Goal: Transaction & Acquisition: Purchase product/service

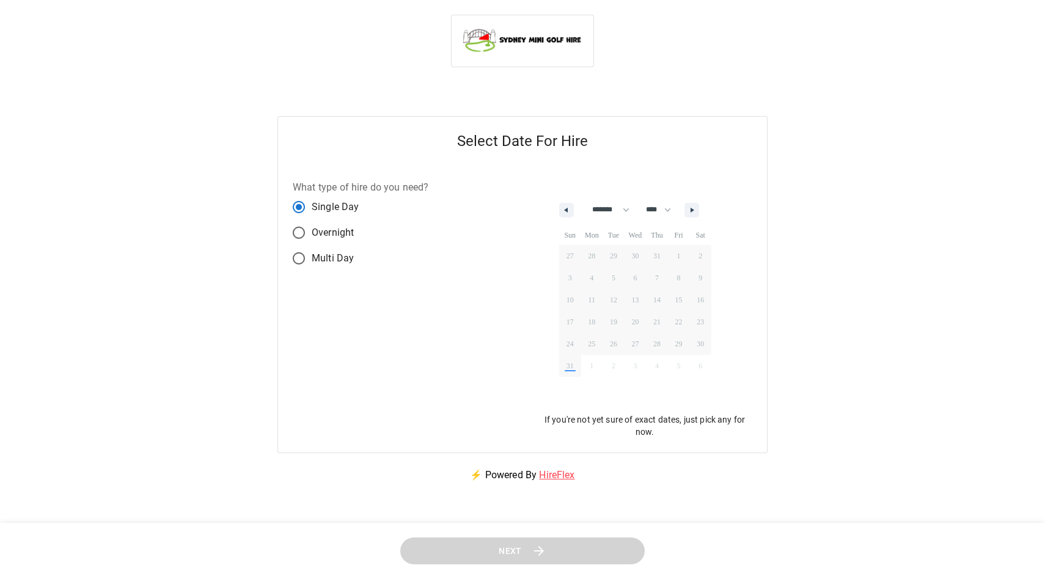
select select "*"
select select "****"
click at [697, 208] on icon "button" at bounding box center [693, 210] width 6 height 5
select select "*"
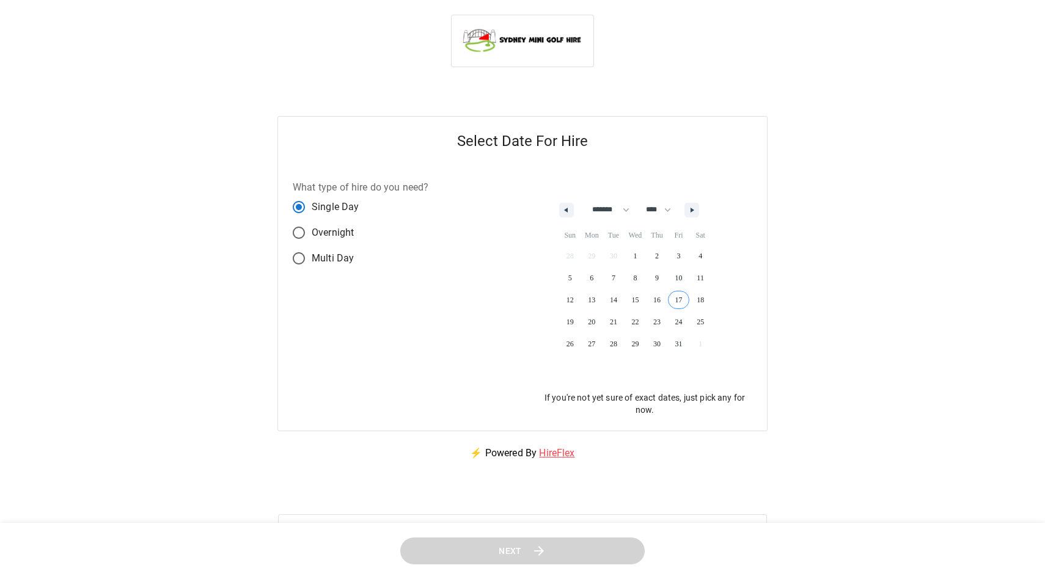
click at [684, 298] on span "17" at bounding box center [679, 300] width 22 height 16
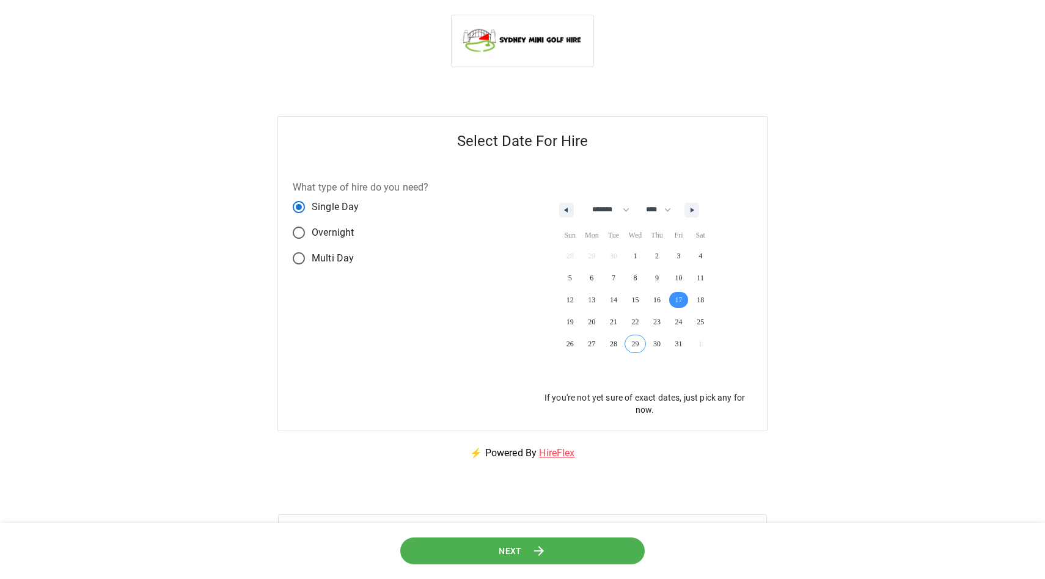
click at [557, 549] on button "Next" at bounding box center [522, 550] width 245 height 27
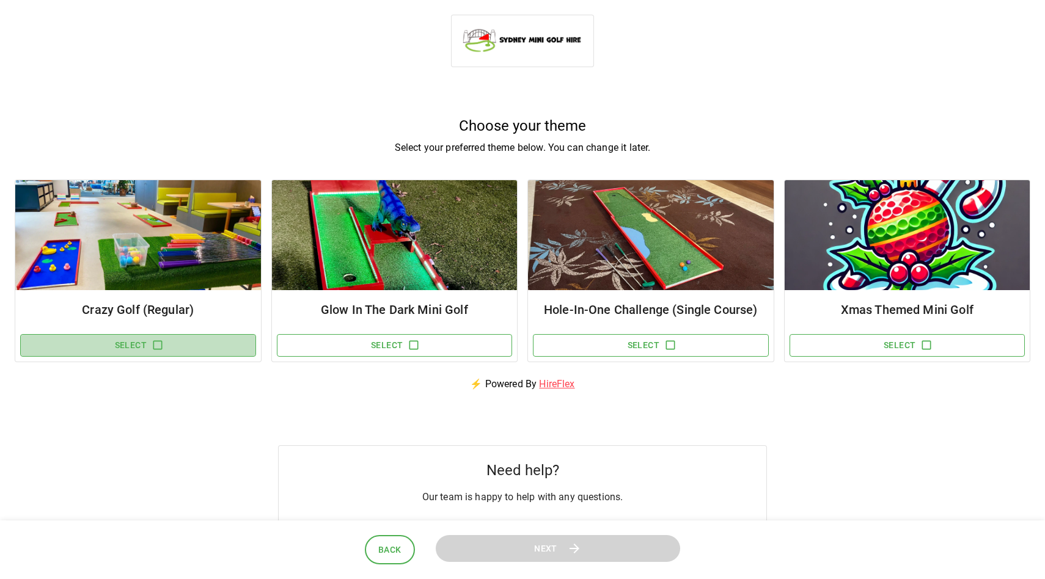
click at [163, 345] on icon "button" at bounding box center [158, 345] width 12 height 12
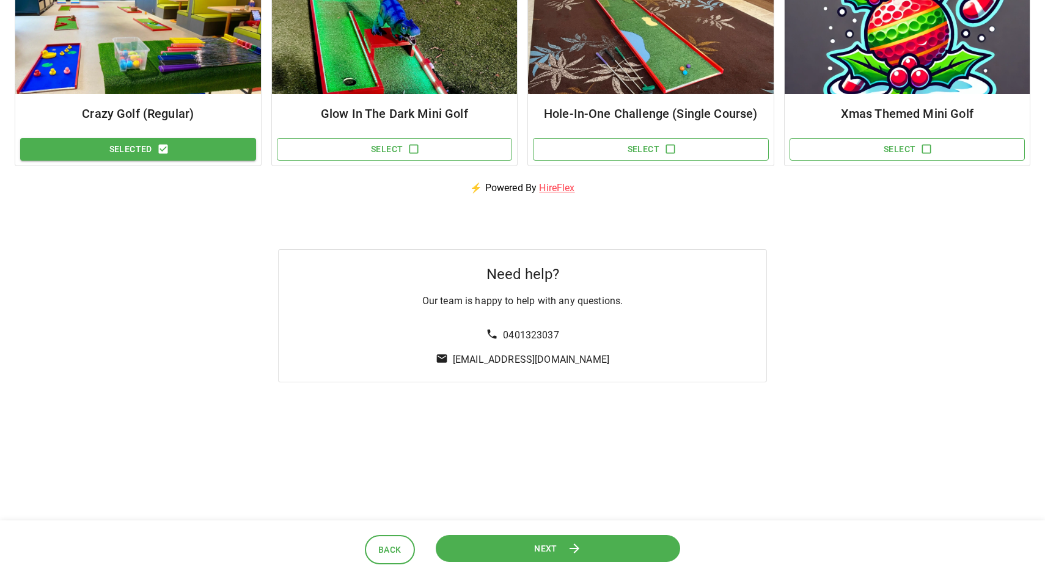
scroll to position [209, 0]
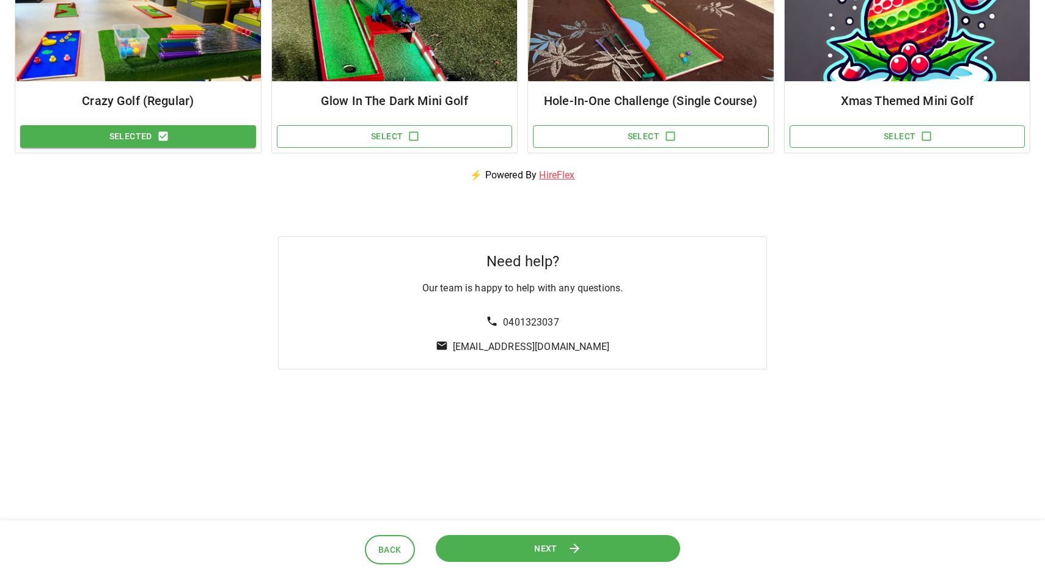
click at [560, 548] on button "Next" at bounding box center [558, 548] width 244 height 27
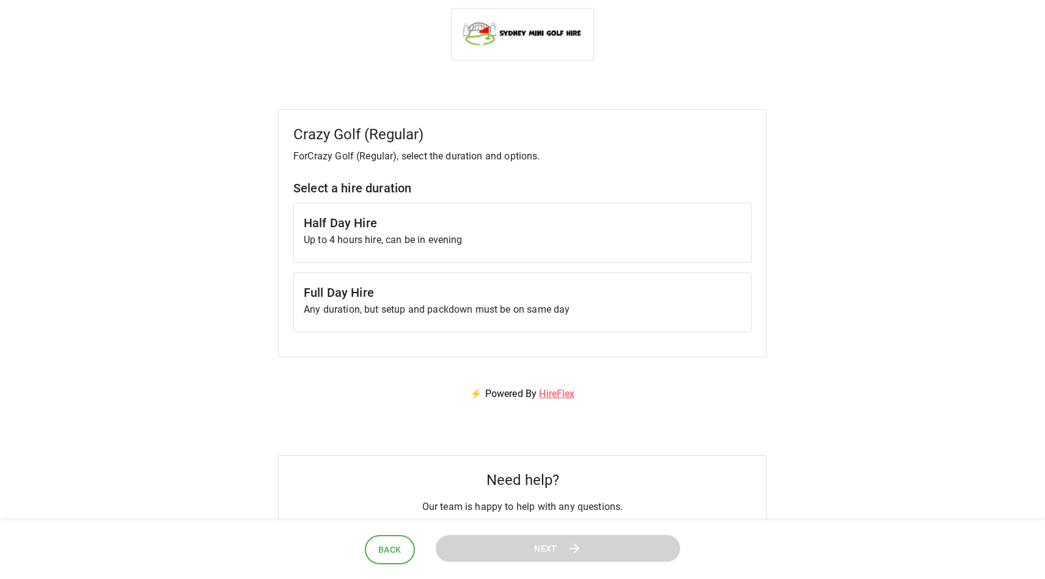
scroll to position [0, 0]
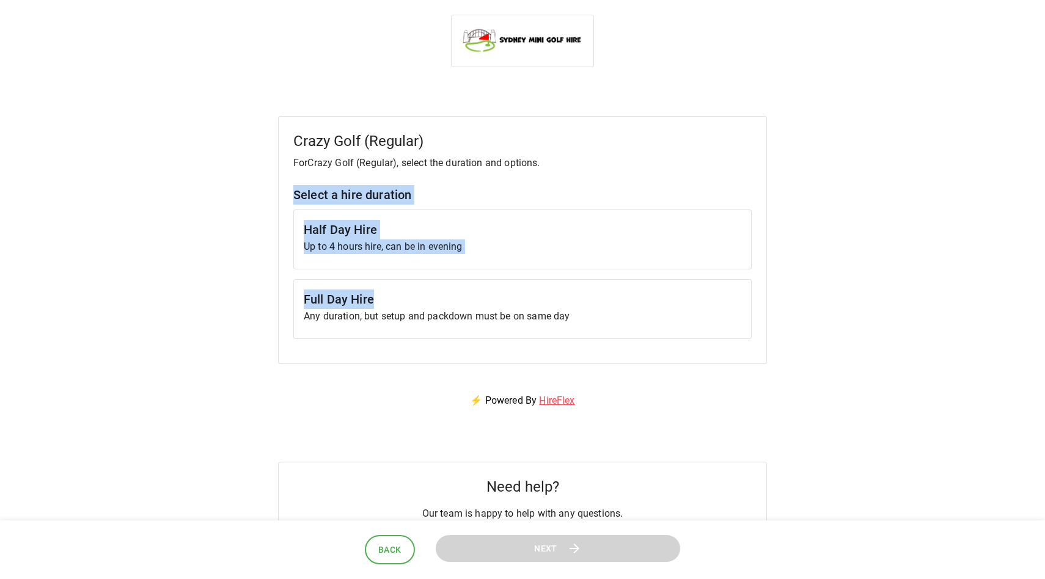
drag, startPoint x: 293, startPoint y: 192, endPoint x: 536, endPoint y: 301, distance: 266.4
click at [536, 301] on div "Crazy Golf (Regular) For Crazy Golf (Regular) , select the duration and options…" at bounding box center [522, 240] width 489 height 248
copy div "Select a hire duration Half Day Hire Up to 4 hours hire, can be in evening Full…"
click at [630, 333] on div "Full Day Hire Any duration, but setup and packdown must be on same day" at bounding box center [522, 309] width 458 height 60
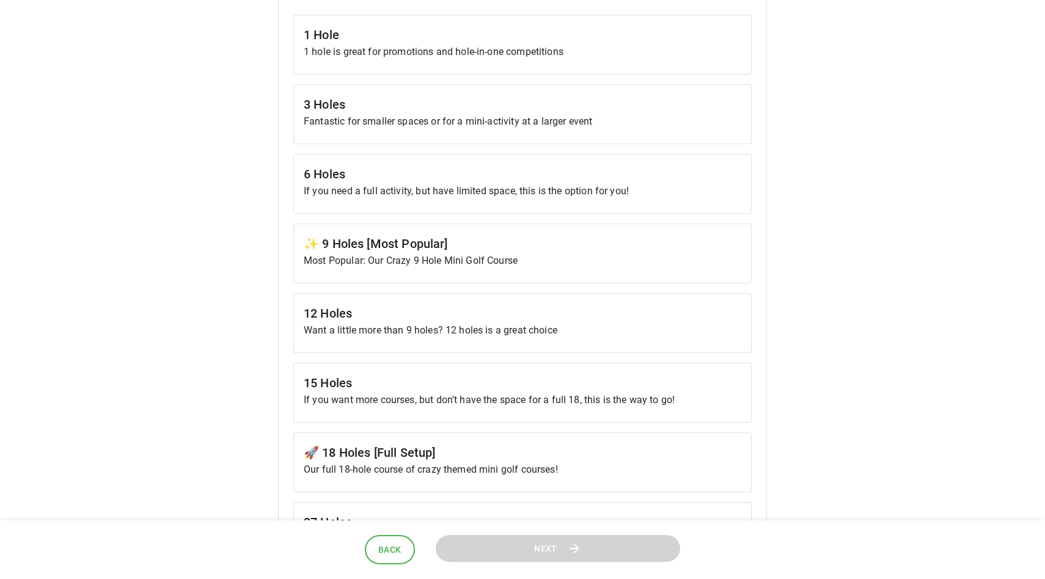
scroll to position [430, 0]
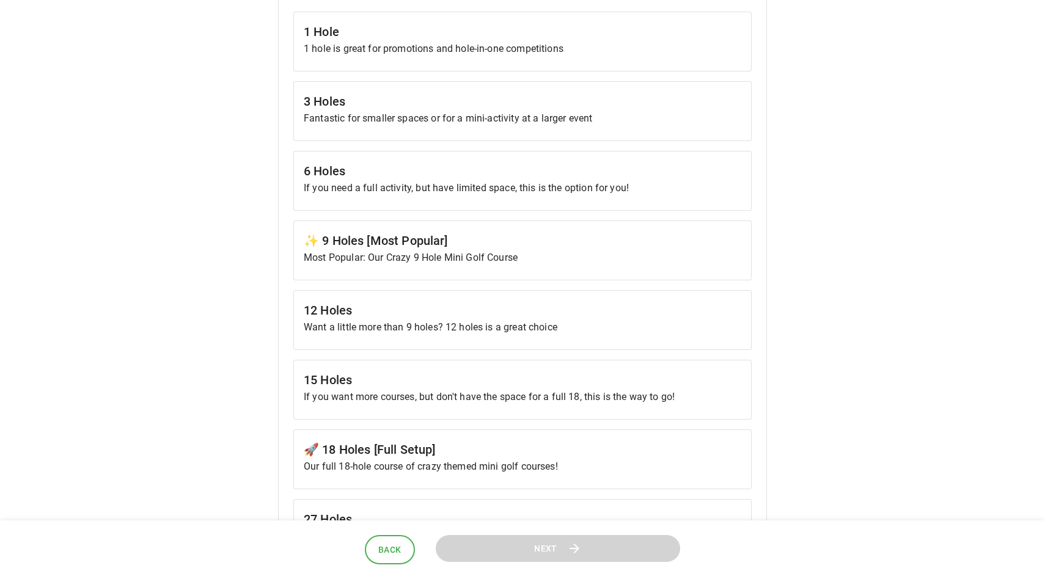
click at [626, 184] on p "If you need a full activity, but have limited space, this is the option for you!" at bounding box center [523, 188] width 438 height 15
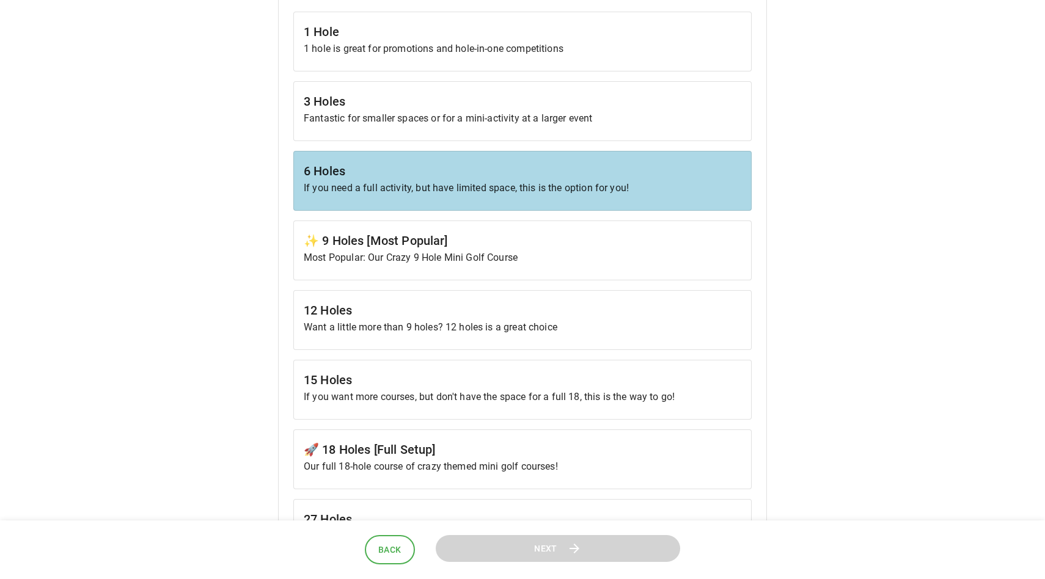
click at [621, 239] on h6 "✨ 9 Holes [Most Popular]" at bounding box center [523, 241] width 438 height 20
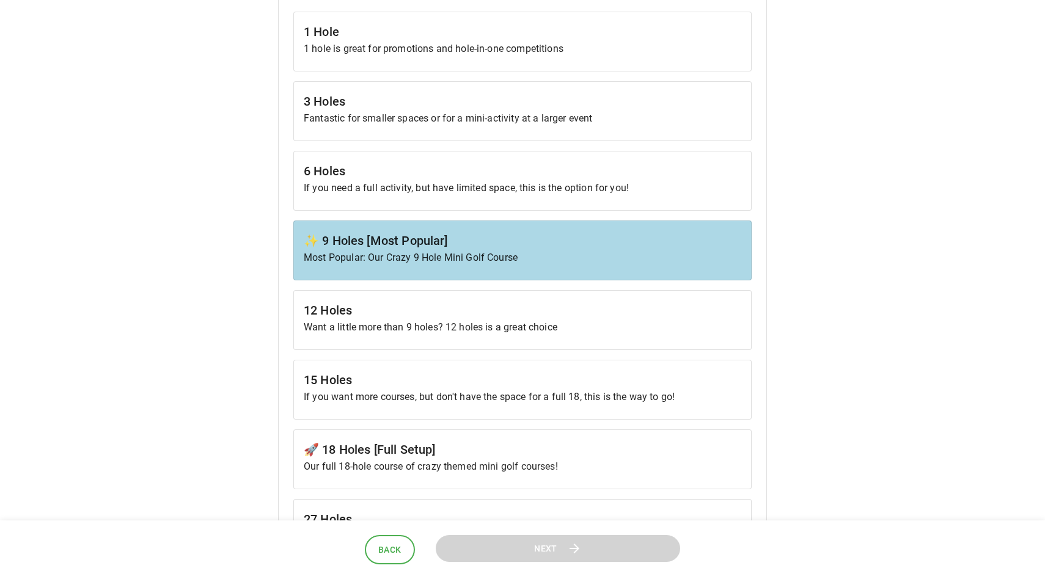
click at [623, 189] on p "If you need a full activity, but have limited space, this is the option for you!" at bounding box center [523, 188] width 438 height 15
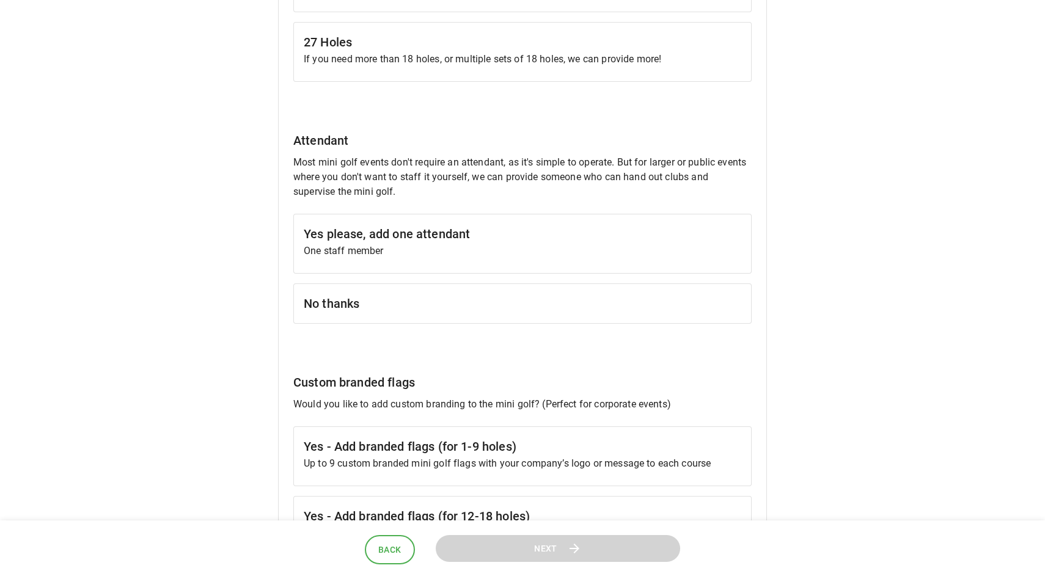
scroll to position [909, 0]
click at [490, 302] on h6 "No thanks" at bounding box center [523, 303] width 438 height 20
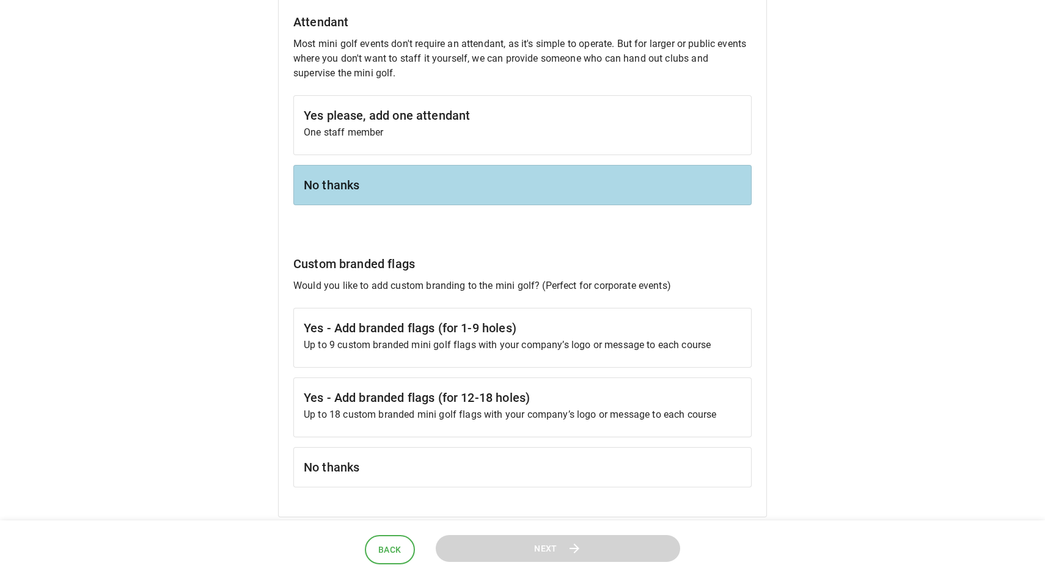
scroll to position [1031, 0]
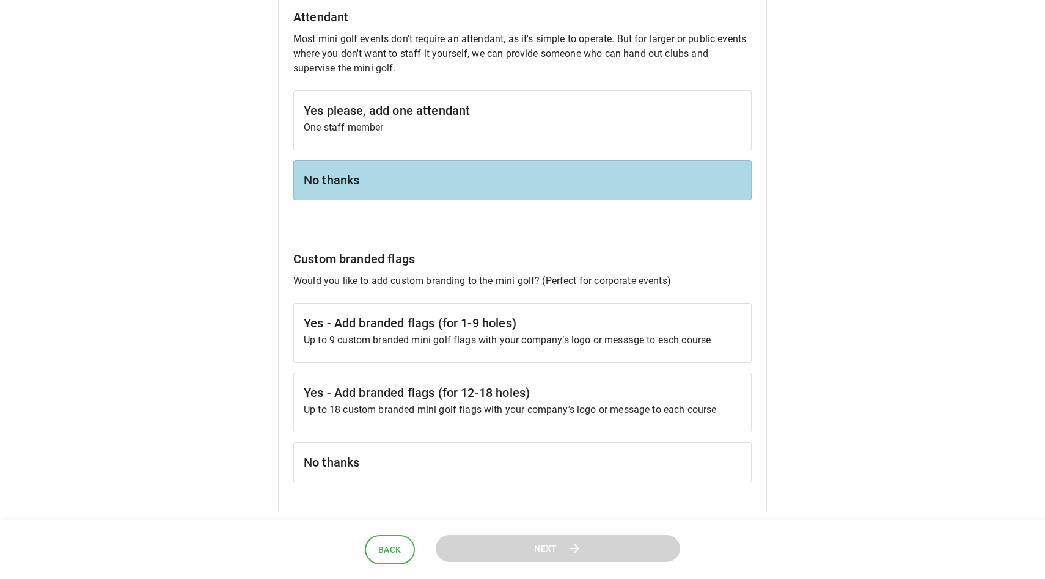
click at [483, 457] on h6 "No thanks" at bounding box center [523, 463] width 438 height 20
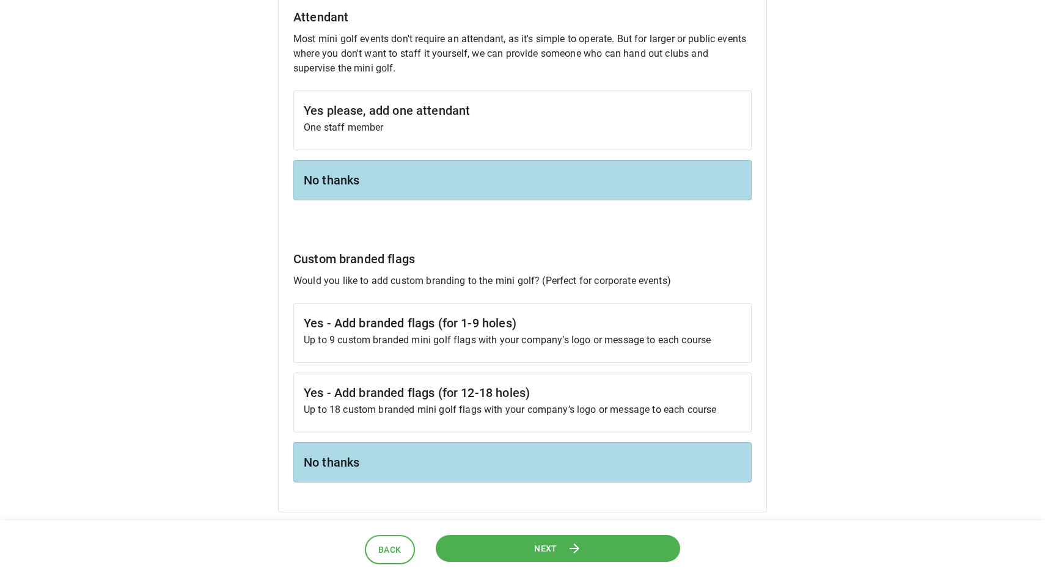
click at [511, 550] on button "Next" at bounding box center [558, 548] width 244 height 27
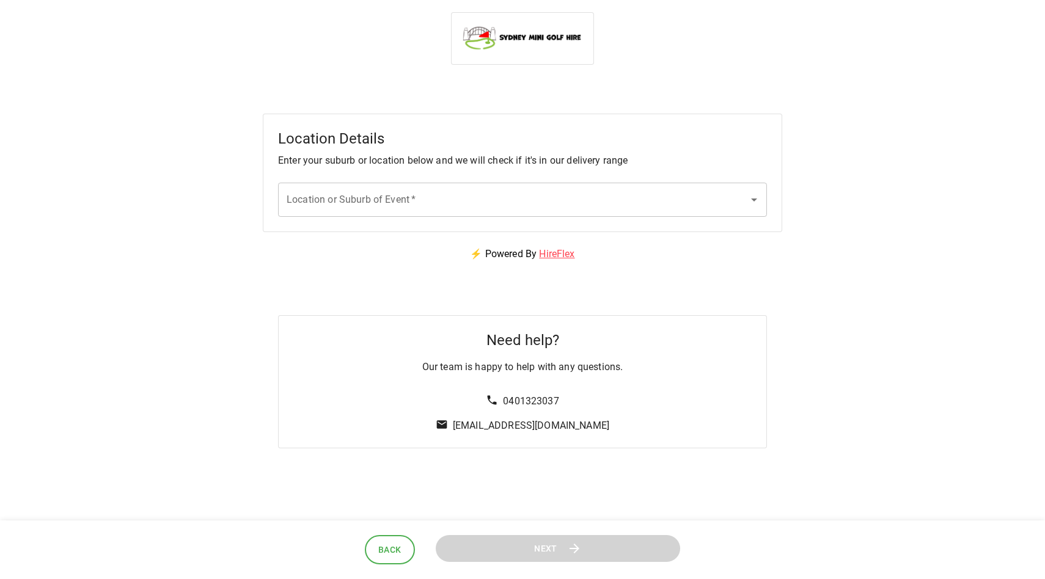
scroll to position [0, 0]
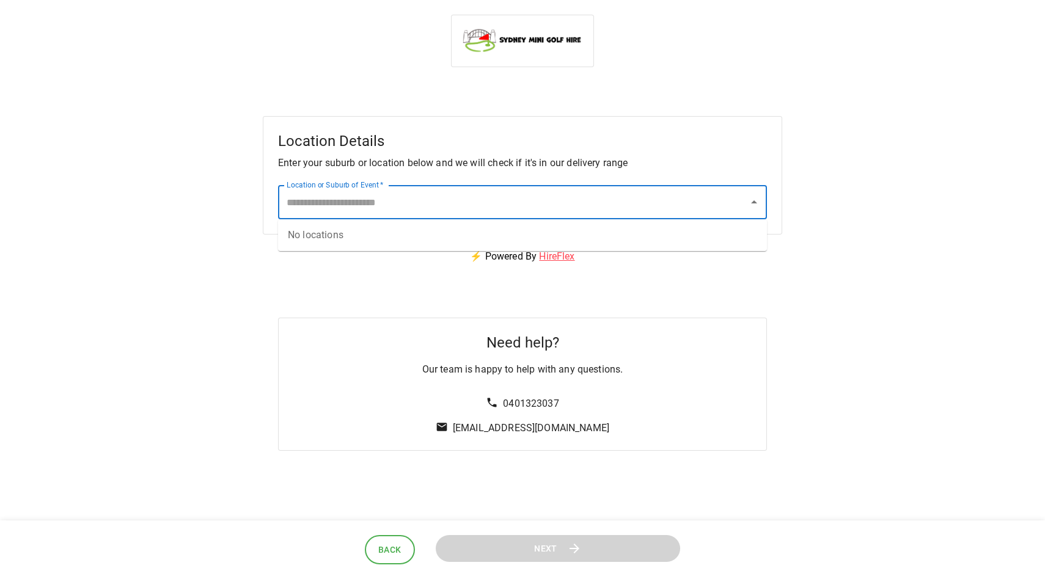
click at [507, 195] on input "Location or Suburb of Event   *" at bounding box center [514, 202] width 460 height 23
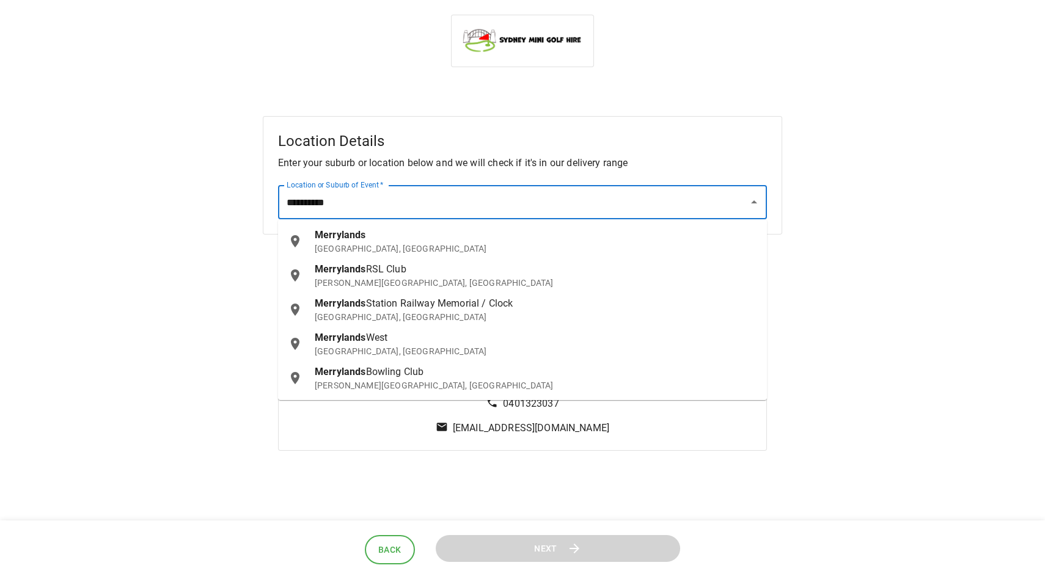
click at [431, 243] on p "[GEOGRAPHIC_DATA], [GEOGRAPHIC_DATA]" at bounding box center [536, 249] width 442 height 12
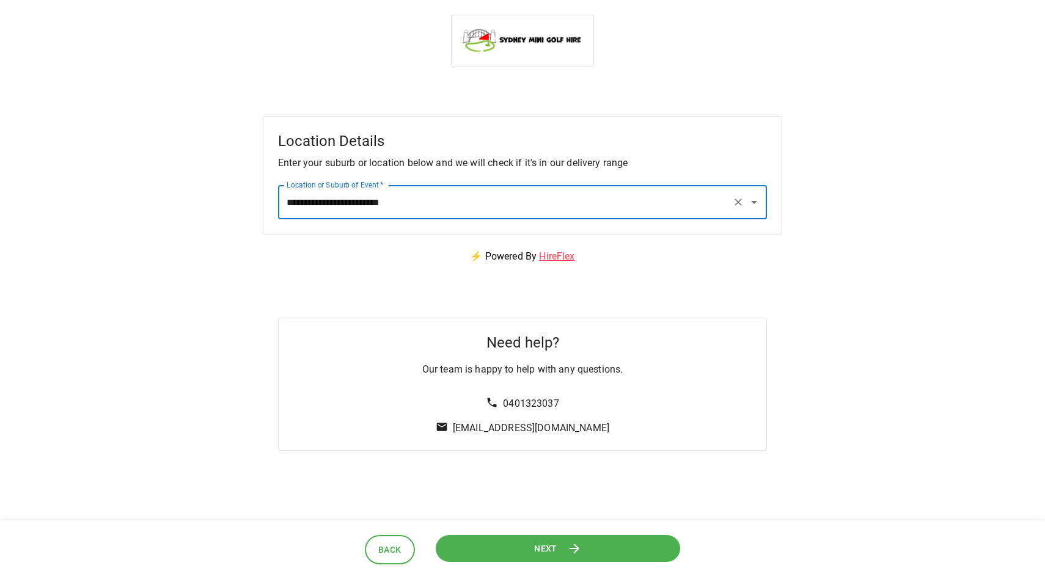
type input "**********"
click at [533, 549] on button "Next" at bounding box center [558, 548] width 244 height 27
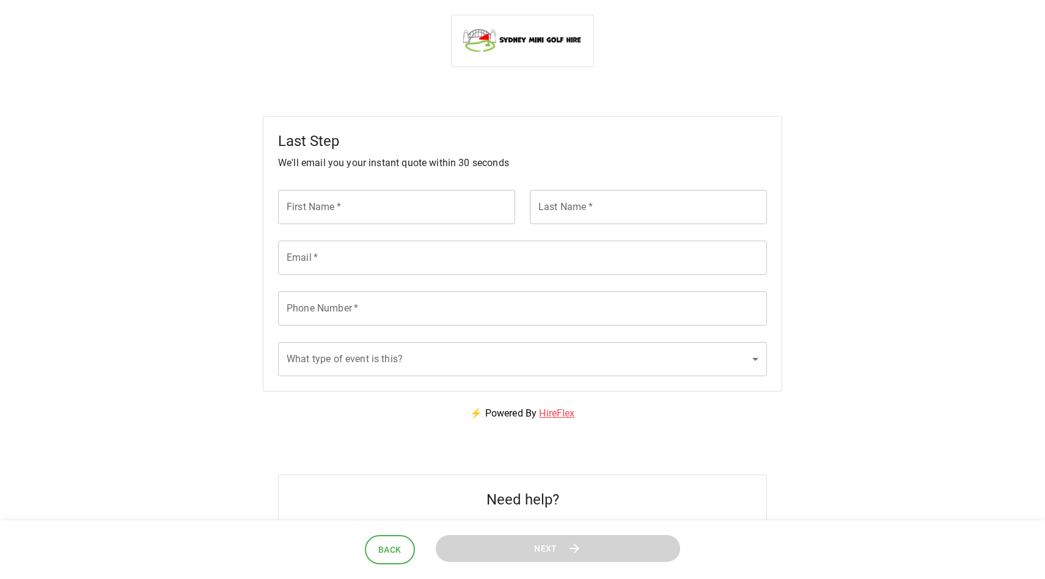
click at [450, 207] on input "First Name   *" at bounding box center [396, 207] width 237 height 34
type input "*******"
type input "******"
click at [339, 255] on input "Email   *" at bounding box center [522, 258] width 489 height 34
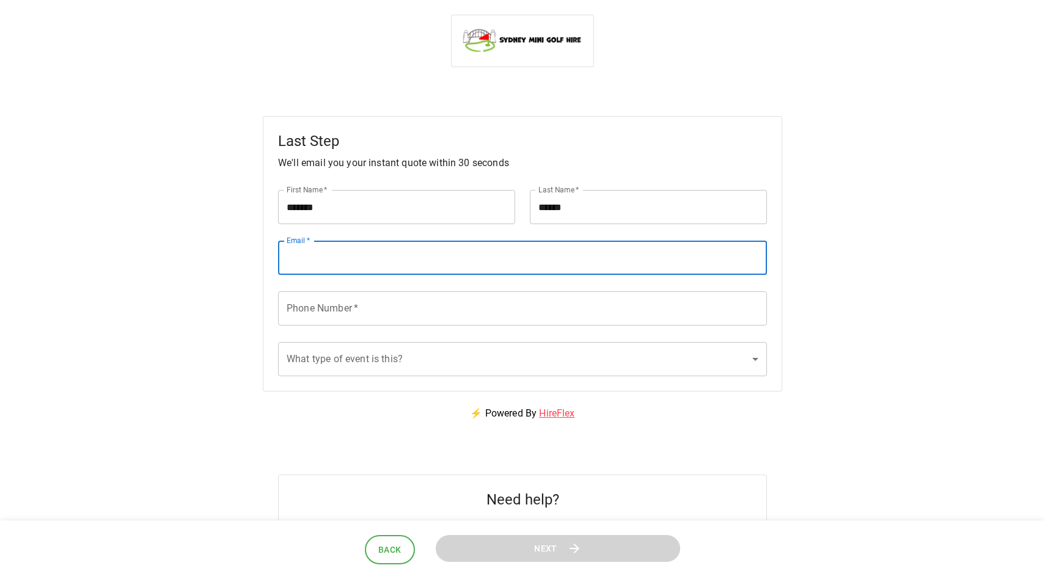
type input "**********"
click at [348, 313] on input "Phone Number   *" at bounding box center [522, 308] width 489 height 34
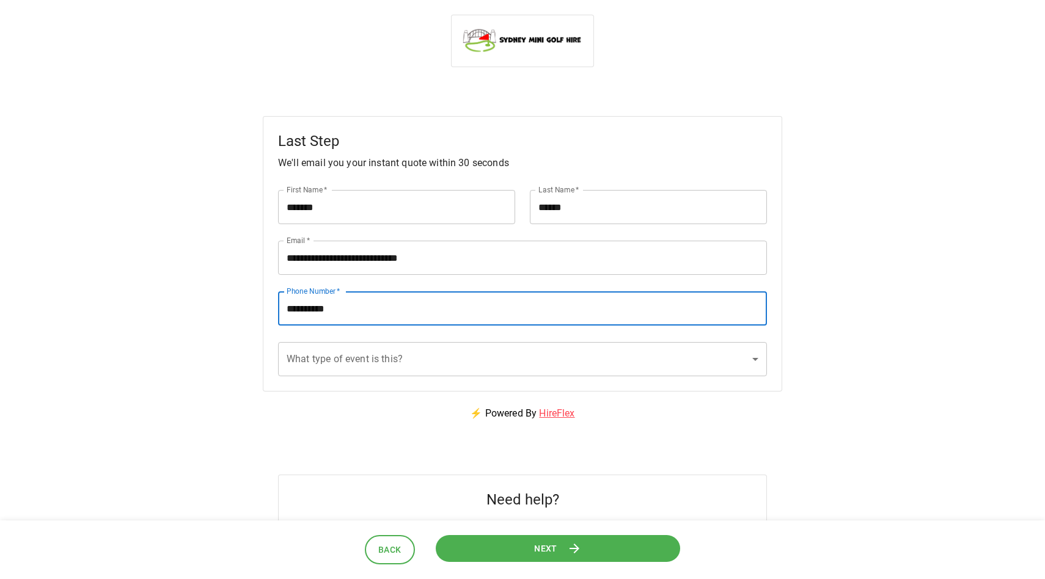
type input "**********"
click at [370, 365] on body "**********" at bounding box center [522, 311] width 1045 height 623
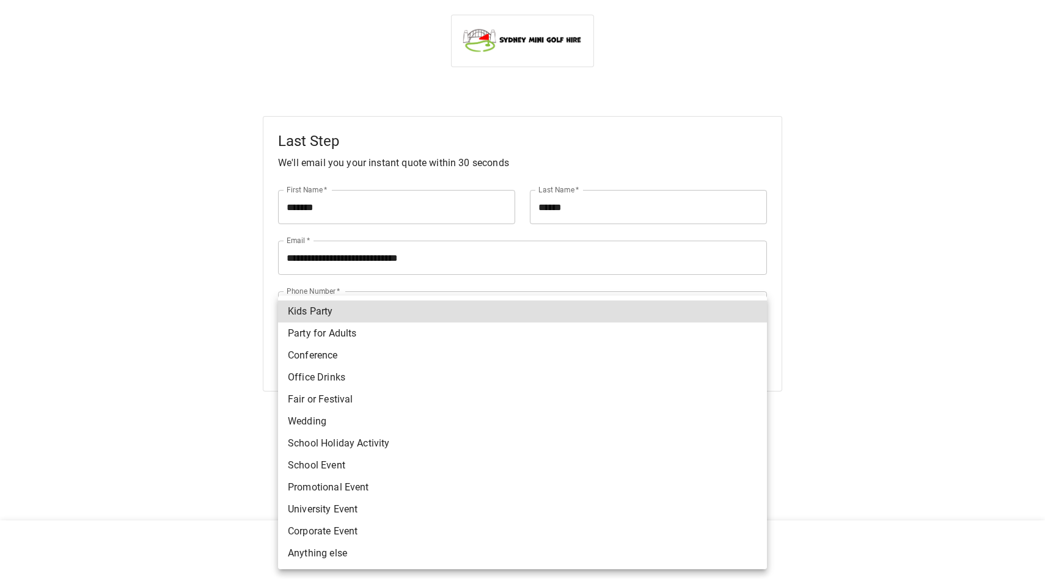
click at [400, 468] on li "School Event" at bounding box center [522, 466] width 489 height 22
type input "**********"
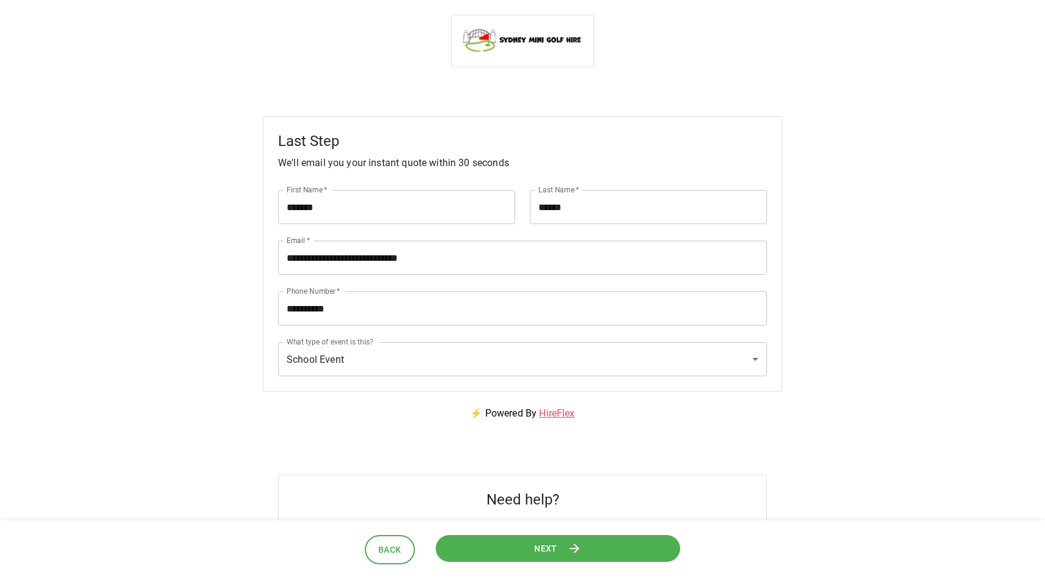
click at [532, 548] on button "Next" at bounding box center [558, 548] width 244 height 27
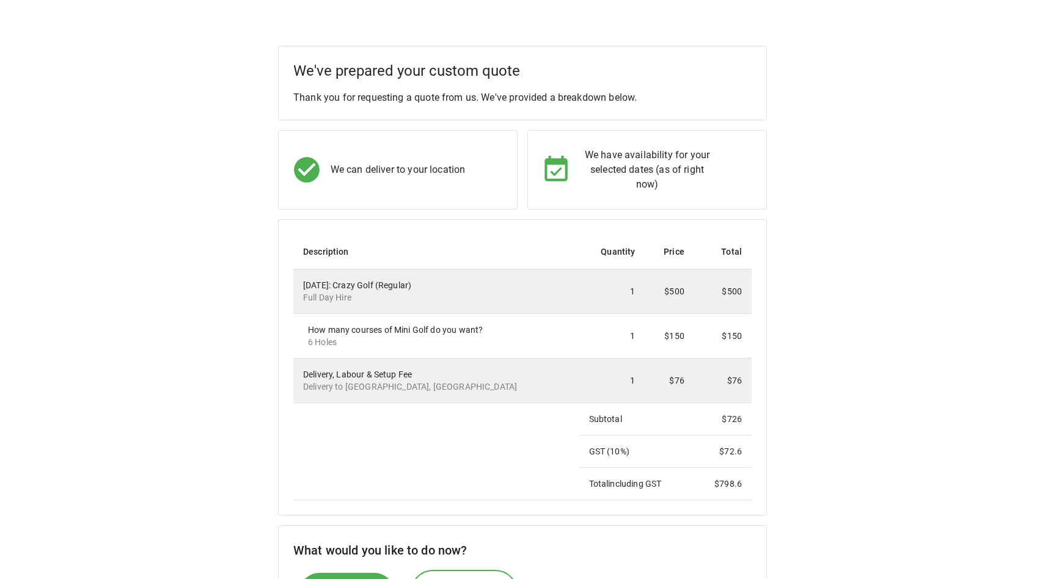
scroll to position [74, 0]
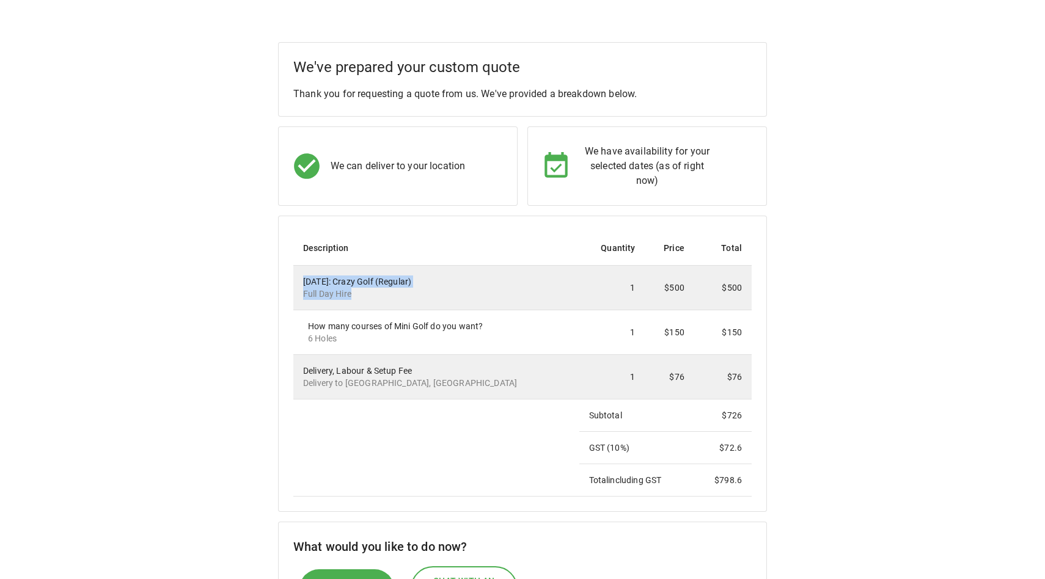
drag, startPoint x: 353, startPoint y: 295, endPoint x: 304, endPoint y: 282, distance: 51.1
click at [303, 282] on div "[DATE]: Crazy Golf (Regular) Full Day Hire" at bounding box center [436, 288] width 266 height 24
click at [365, 289] on p "Full Day Hire" at bounding box center [436, 294] width 266 height 12
drag, startPoint x: 356, startPoint y: 293, endPoint x: 357, endPoint y: 277, distance: 15.4
click at [357, 277] on div "[DATE]: Crazy Golf (Regular) Full Day Hire" at bounding box center [436, 288] width 266 height 24
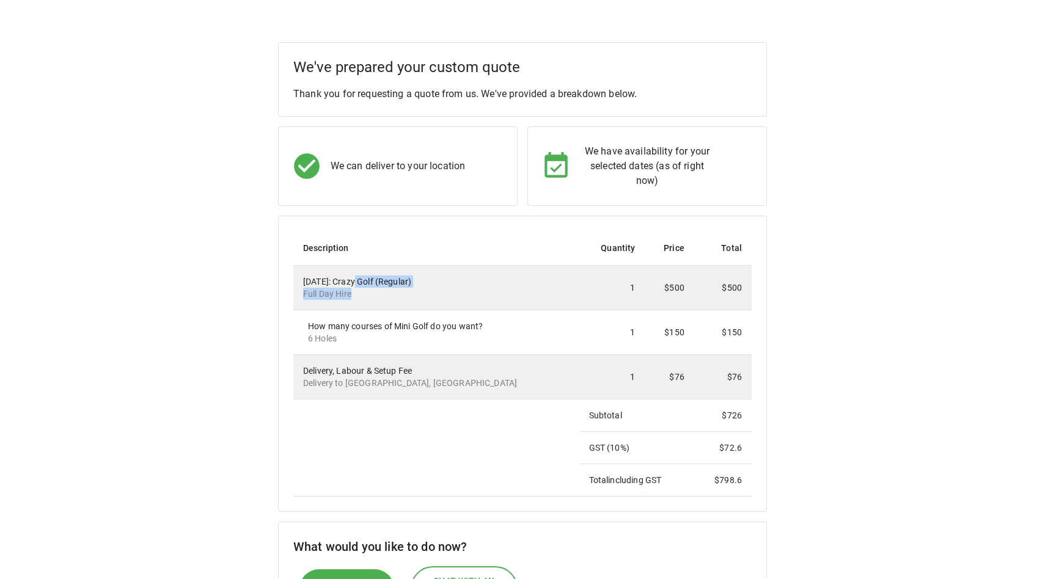
copy div "Crazy Golf (Regular) Full Day Hire"
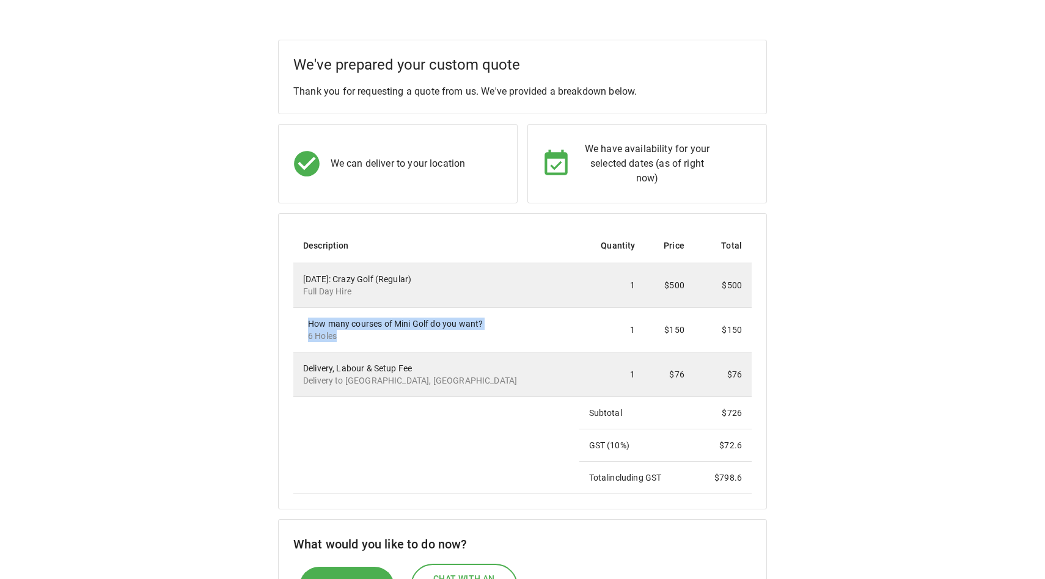
drag, startPoint x: 343, startPoint y: 334, endPoint x: 308, endPoint y: 324, distance: 36.8
click at [308, 324] on div "How many courses of Mini Golf do you want? 6 Holes" at bounding box center [439, 330] width 262 height 24
copy div "How many courses of Mini Golf do you want? 6 Holes"
drag, startPoint x: 420, startPoint y: 370, endPoint x: 293, endPoint y: 370, distance: 127.1
click at [293, 370] on td "Delivery, Labour & Setup Fee Delivery to [GEOGRAPHIC_DATA], [GEOGRAPHIC_DATA]" at bounding box center [436, 375] width 286 height 45
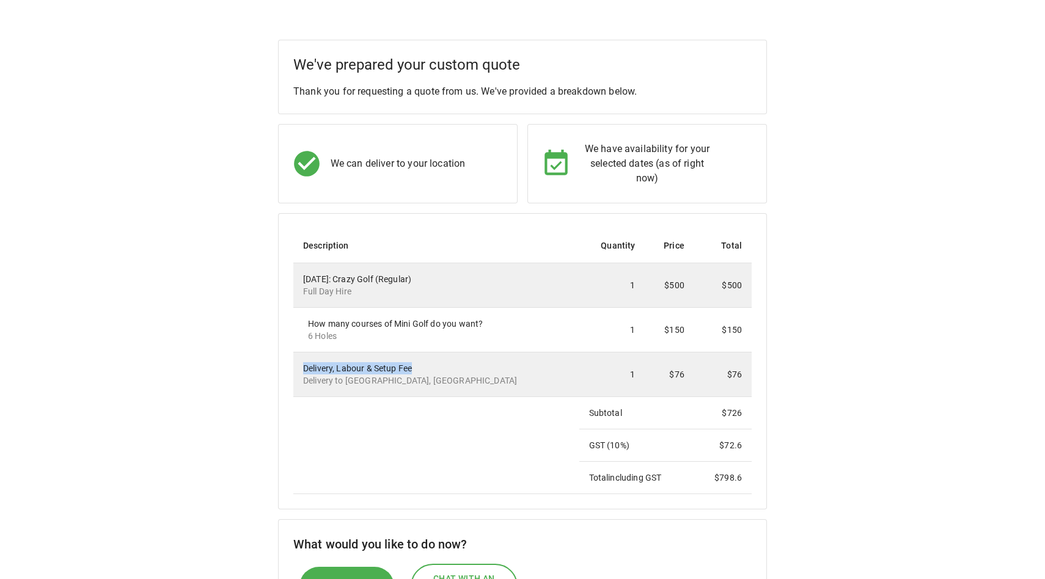
copy div "Delivery, Labour & Setup Fee"
drag, startPoint x: 744, startPoint y: 476, endPoint x: 711, endPoint y: 477, distance: 32.4
click at [711, 477] on td "$ 798.6" at bounding box center [722, 478] width 57 height 32
copy td "$ 798.6"
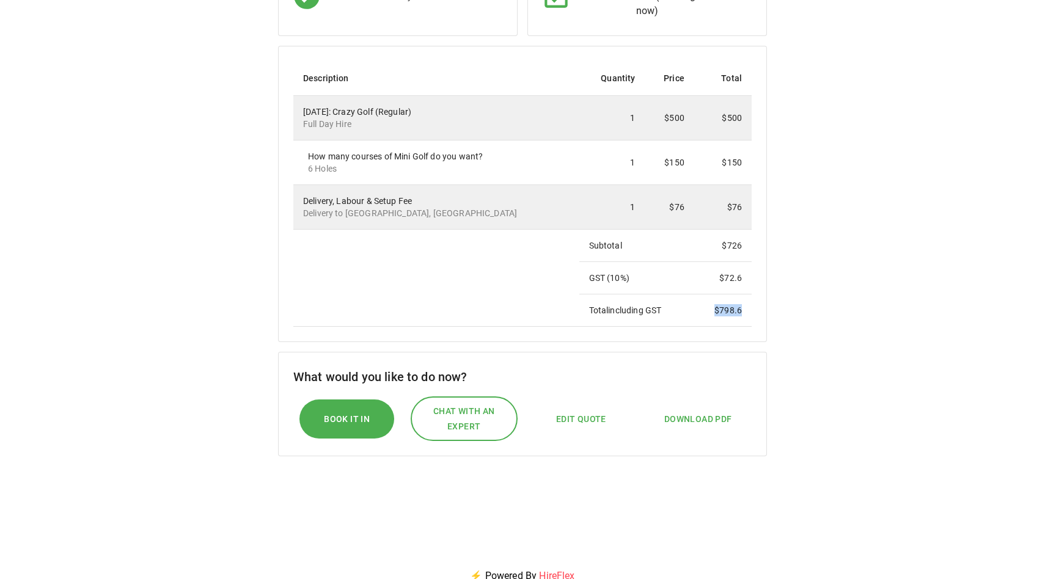
scroll to position [255, 0]
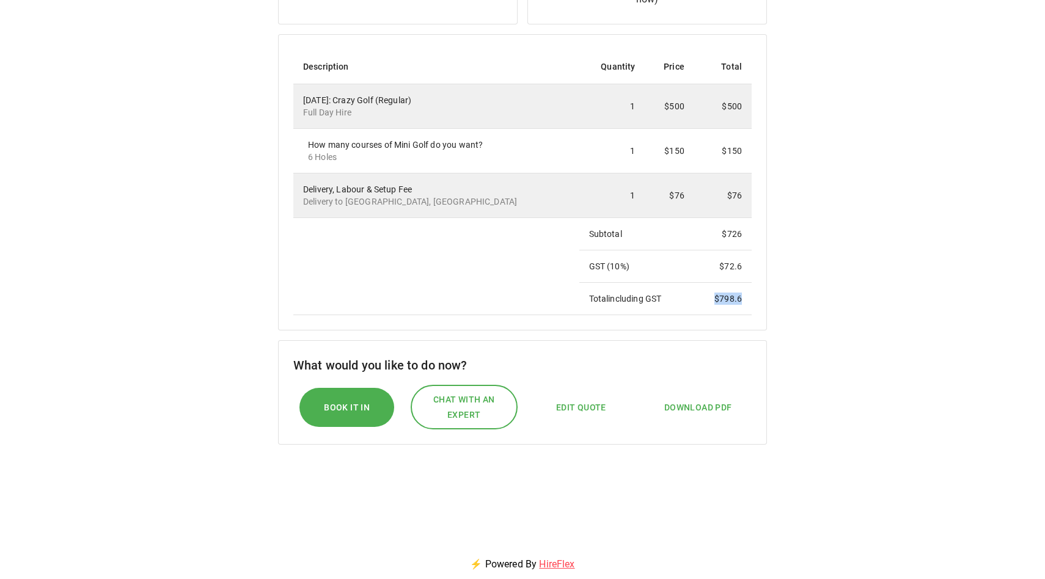
click at [584, 402] on span "Edit Quote" at bounding box center [581, 407] width 50 height 15
select select "*"
select select "****"
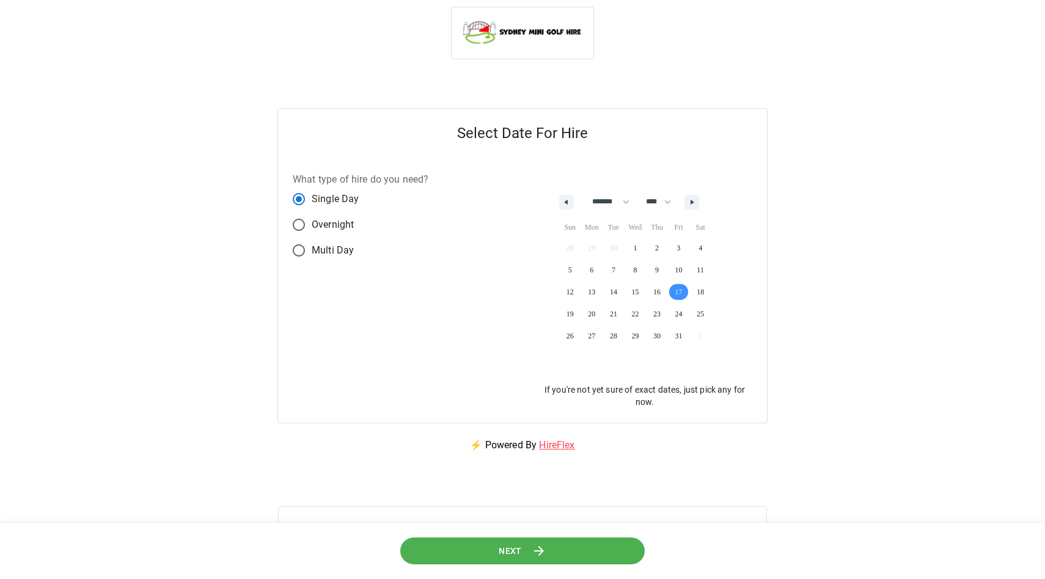
scroll to position [0, 0]
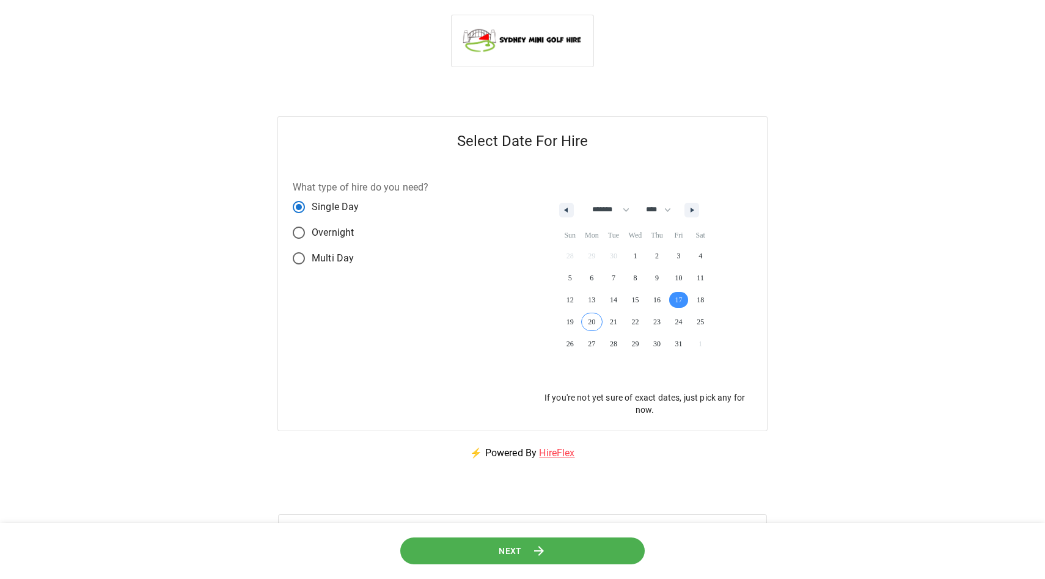
click at [582, 545] on button "Next" at bounding box center [522, 550] width 244 height 27
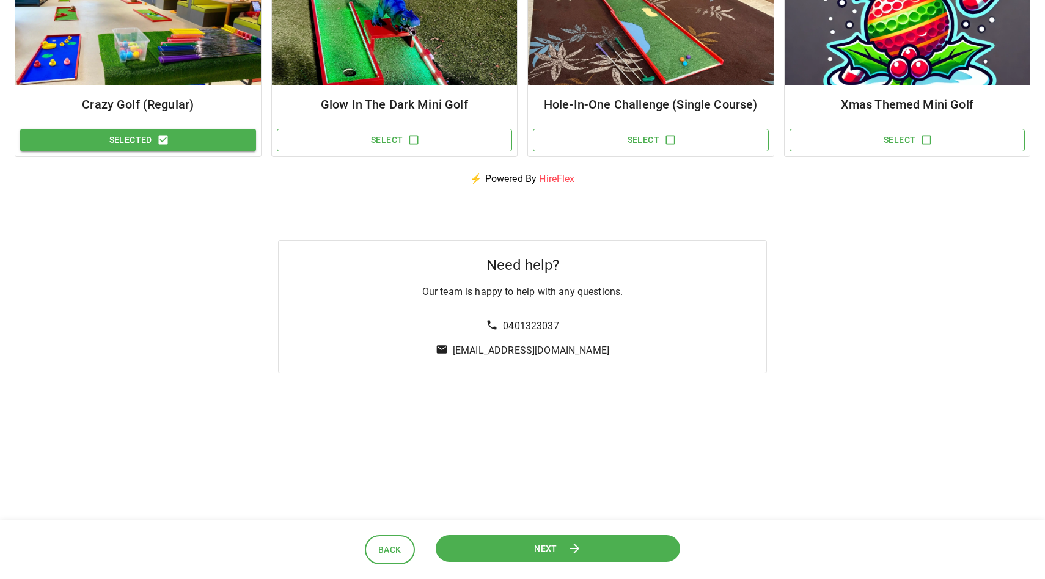
scroll to position [209, 0]
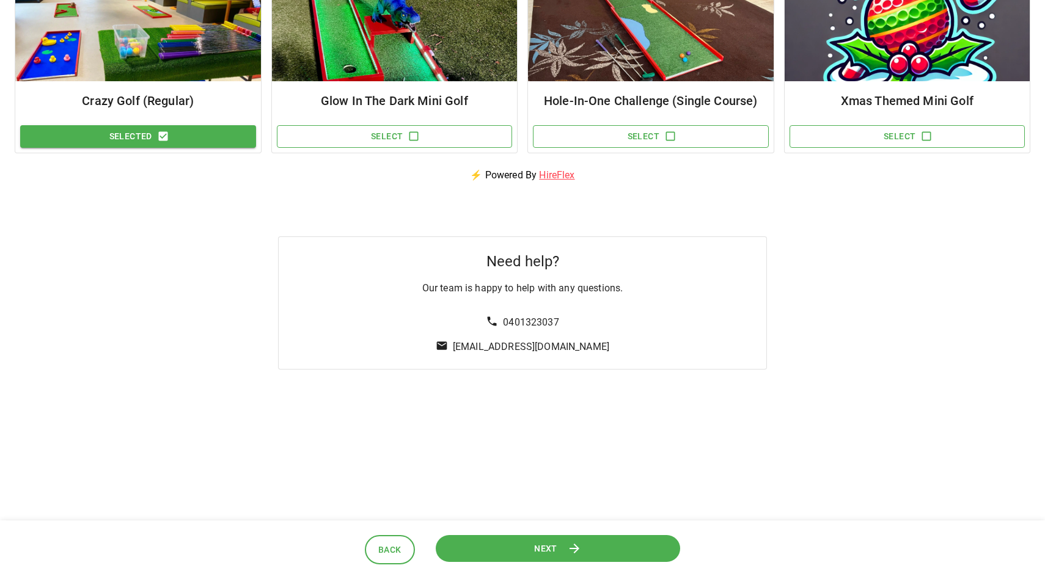
click at [542, 541] on span "Next" at bounding box center [545, 548] width 23 height 15
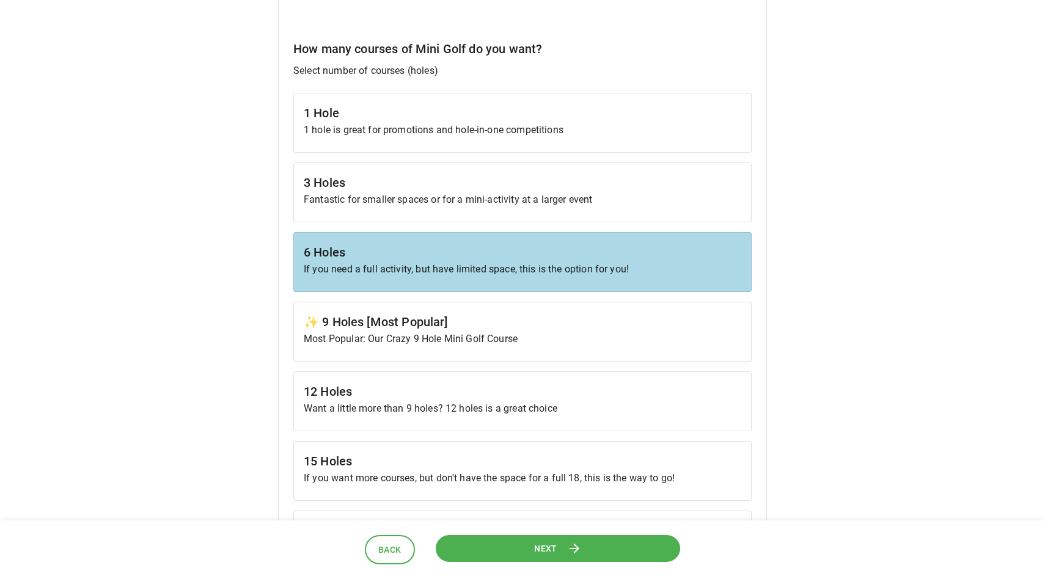
scroll to position [357, 0]
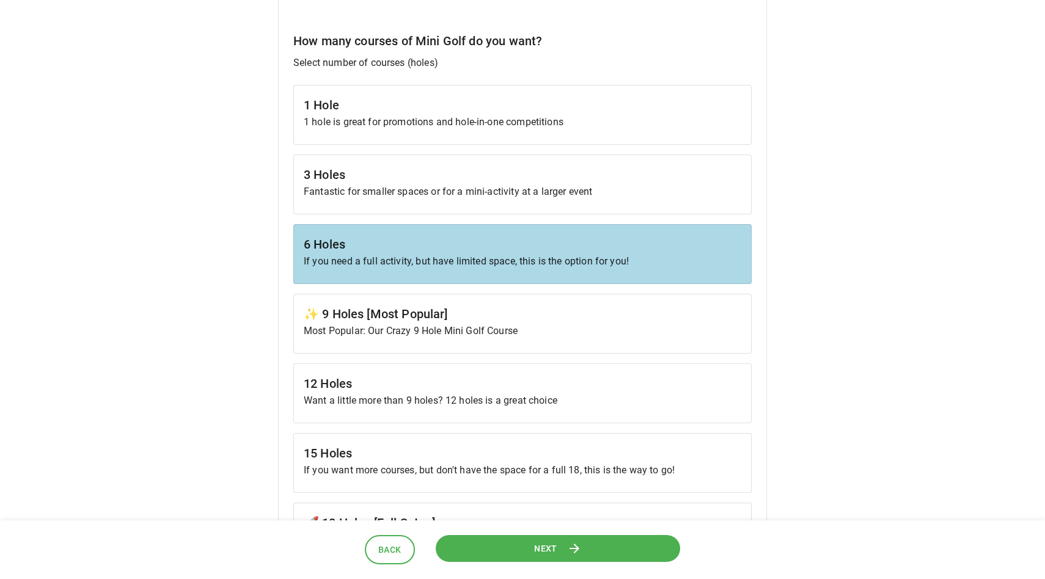
click at [558, 332] on p "Most Popular: Our Crazy 9 Hole Mini Golf Course" at bounding box center [523, 331] width 438 height 15
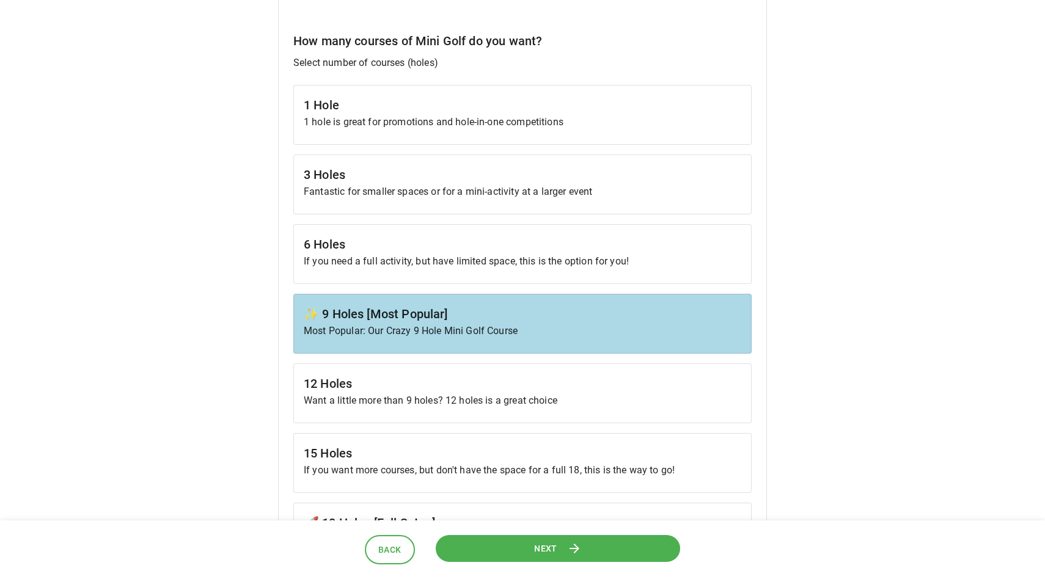
click at [530, 558] on button "Next" at bounding box center [557, 548] width 245 height 27
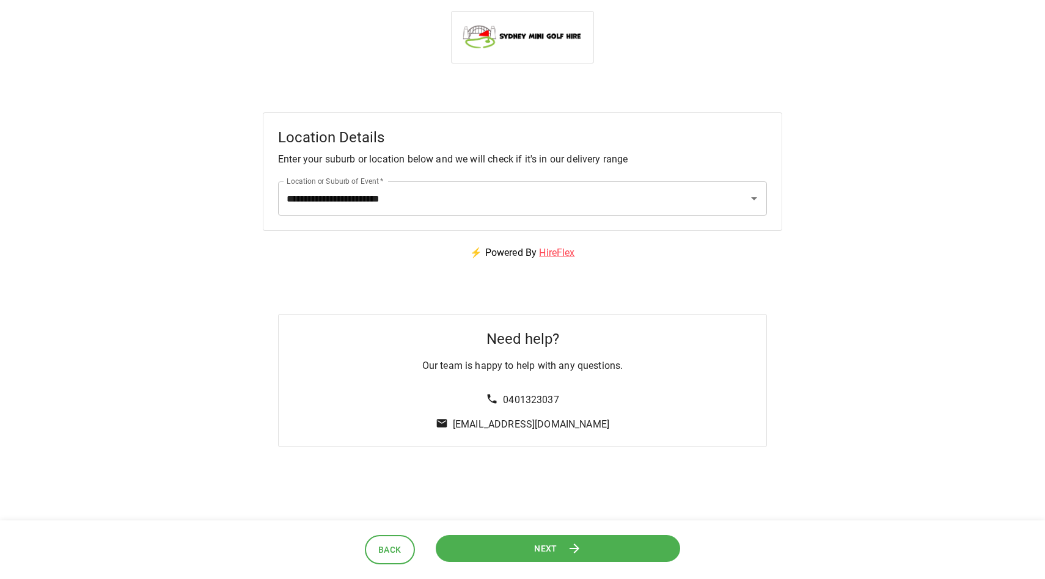
scroll to position [0, 0]
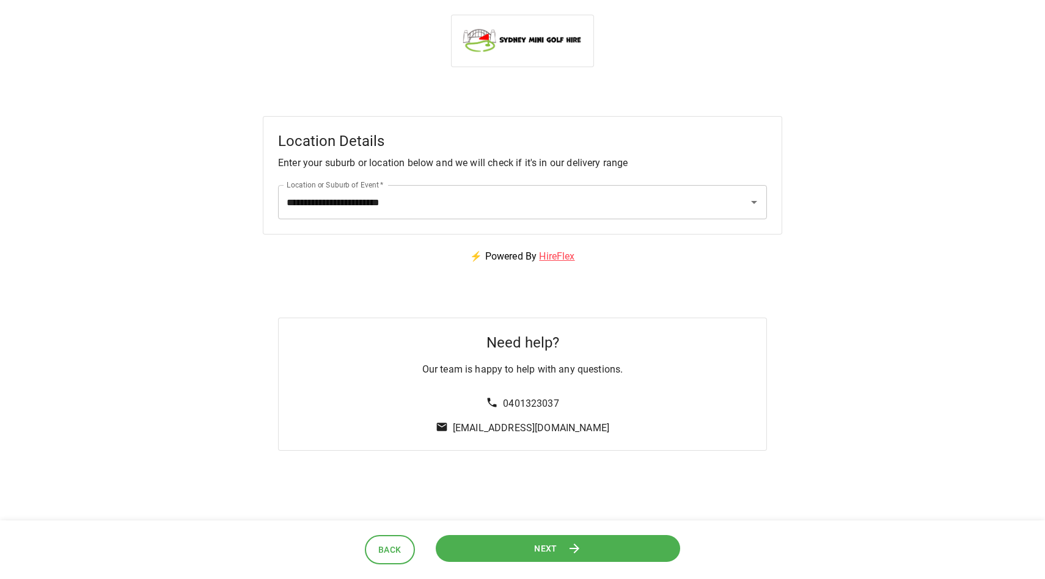
click at [532, 552] on button "Next" at bounding box center [558, 548] width 244 height 27
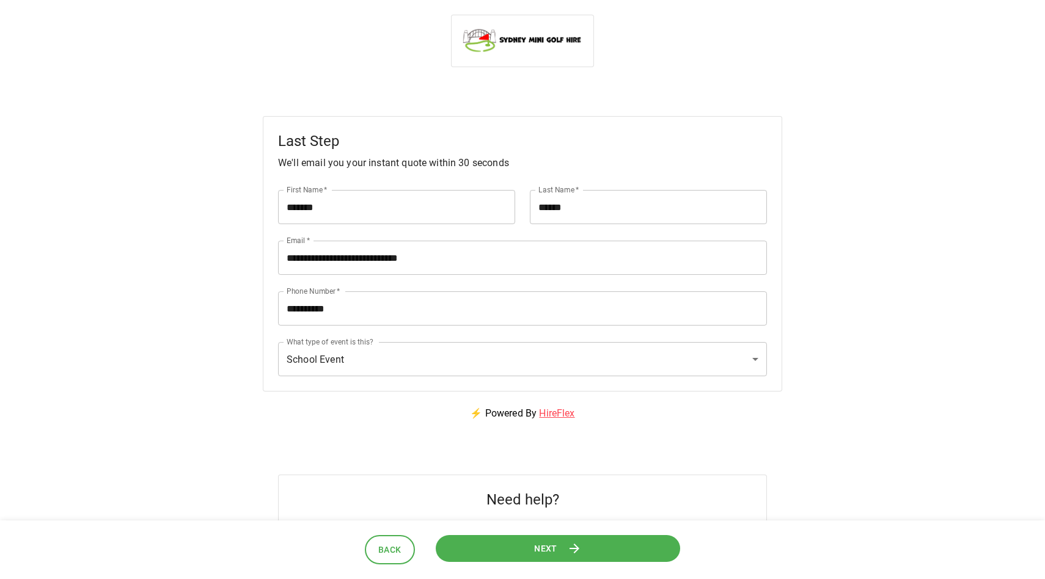
click at [532, 552] on button "Next" at bounding box center [558, 548] width 245 height 27
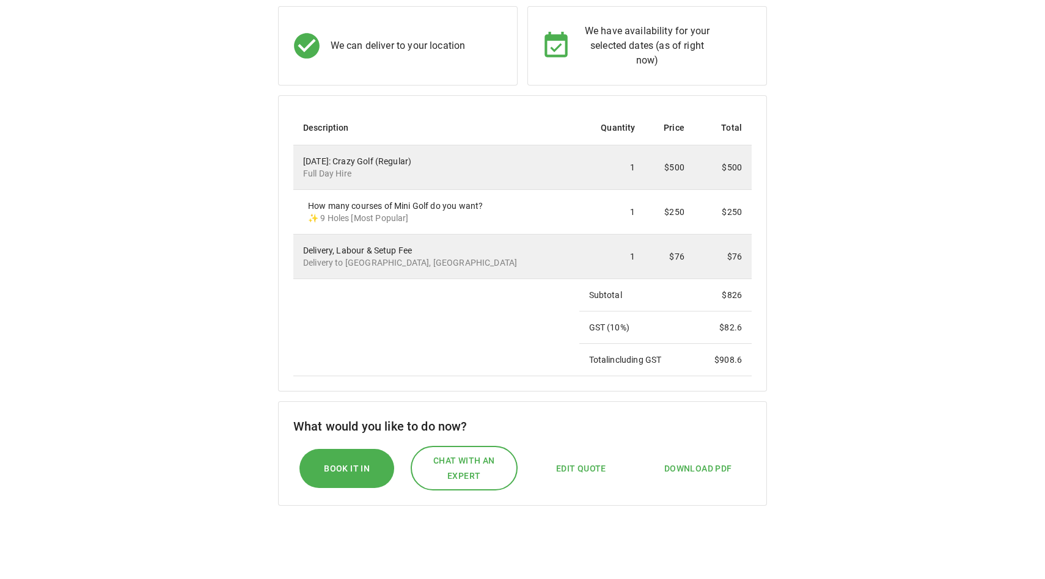
scroll to position [358, 0]
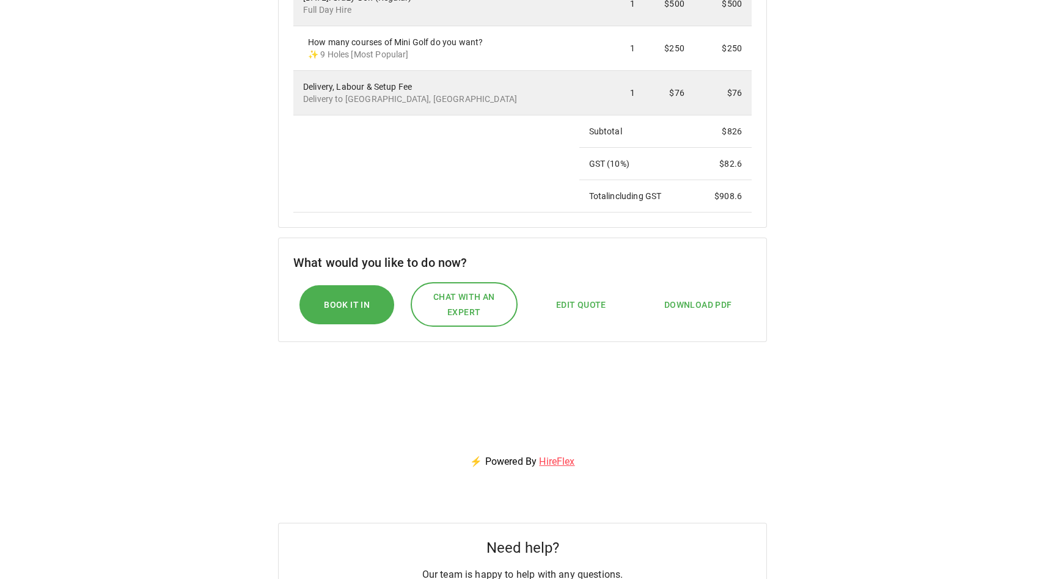
click at [595, 307] on span "Edit Quote" at bounding box center [581, 305] width 50 height 15
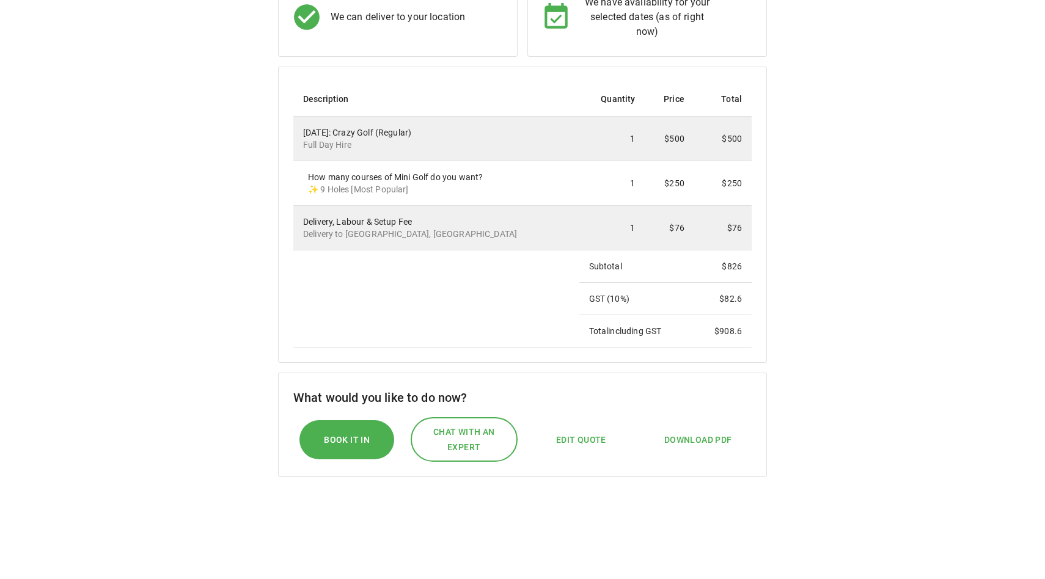
select select "*"
select select "****"
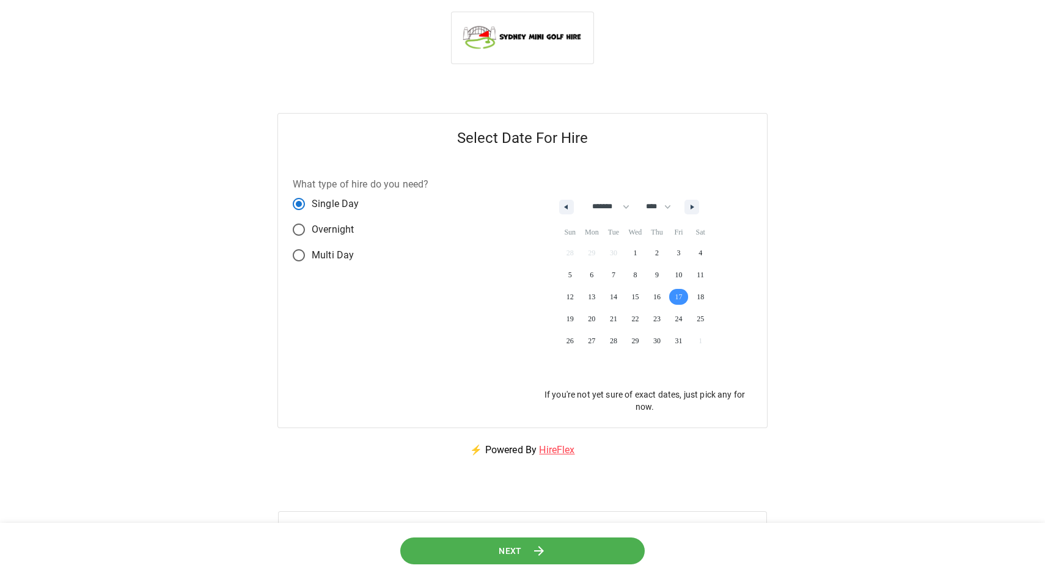
scroll to position [0, 0]
click at [559, 551] on button "Next" at bounding box center [522, 550] width 244 height 27
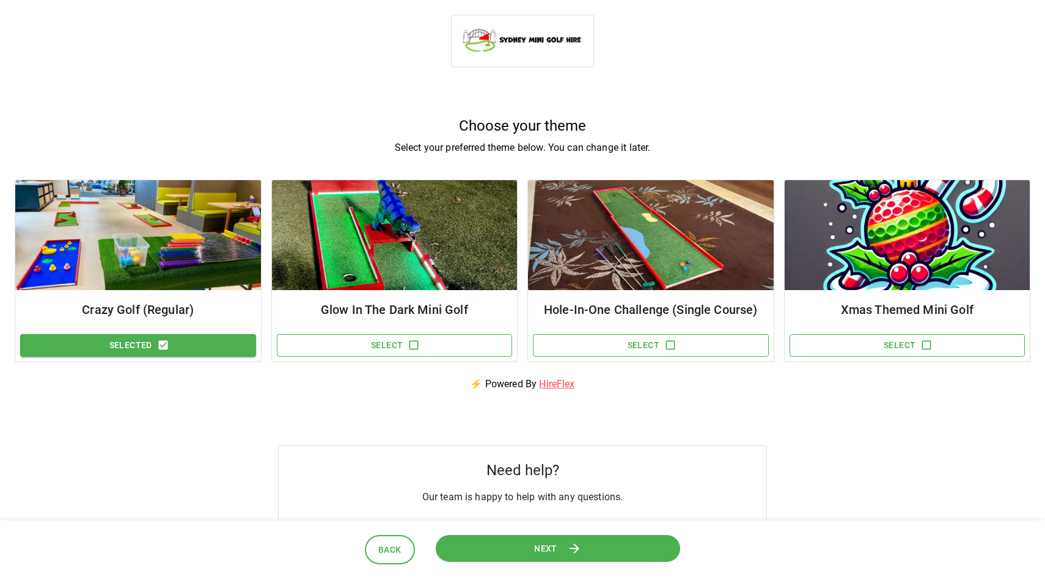
click at [559, 548] on button "Next" at bounding box center [558, 548] width 244 height 27
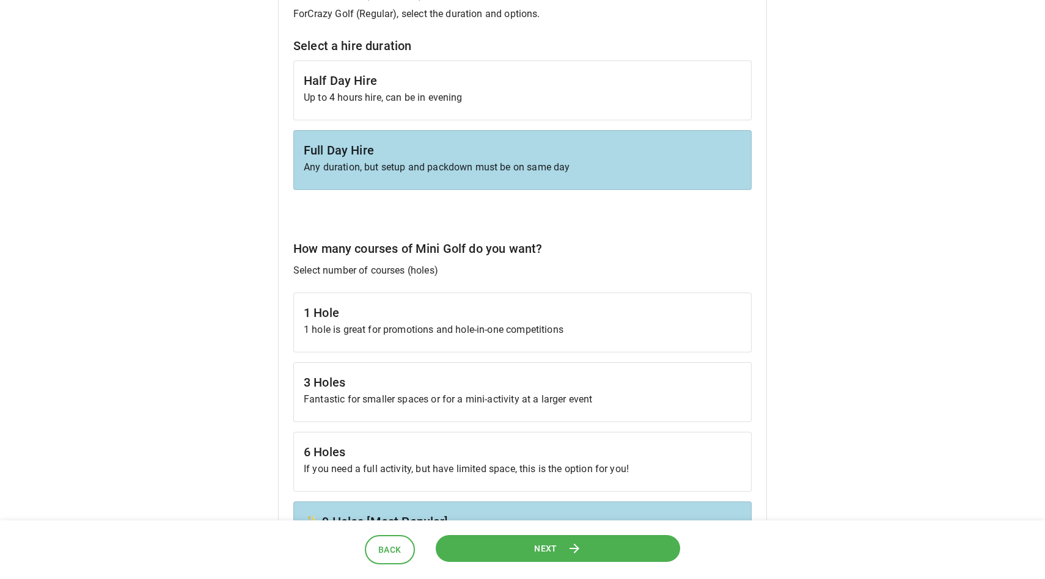
scroll to position [150, 0]
click at [480, 105] on div "Half Day Hire Up to 4 hours hire, can be in evening" at bounding box center [522, 90] width 458 height 60
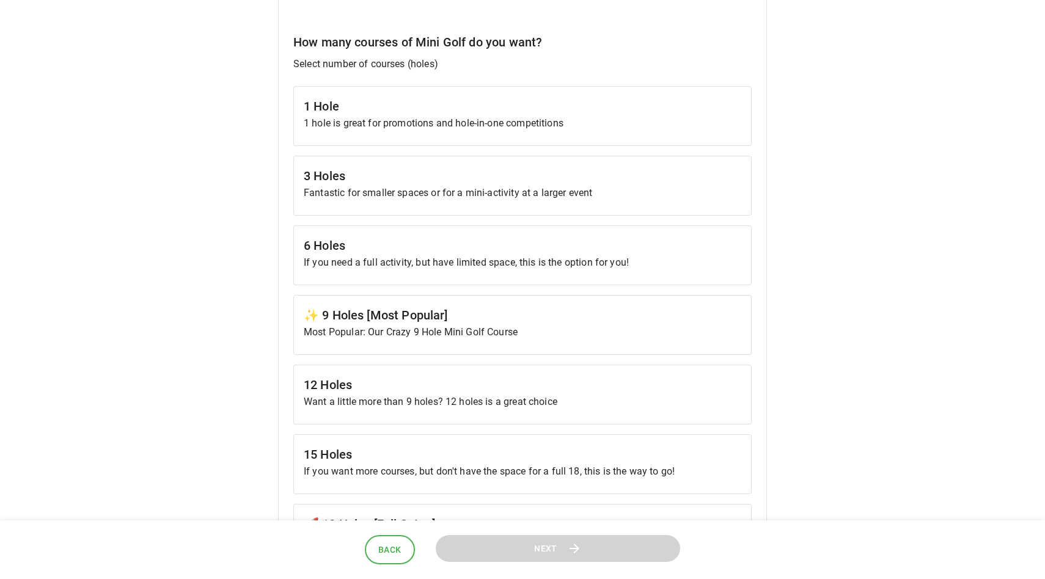
scroll to position [359, 0]
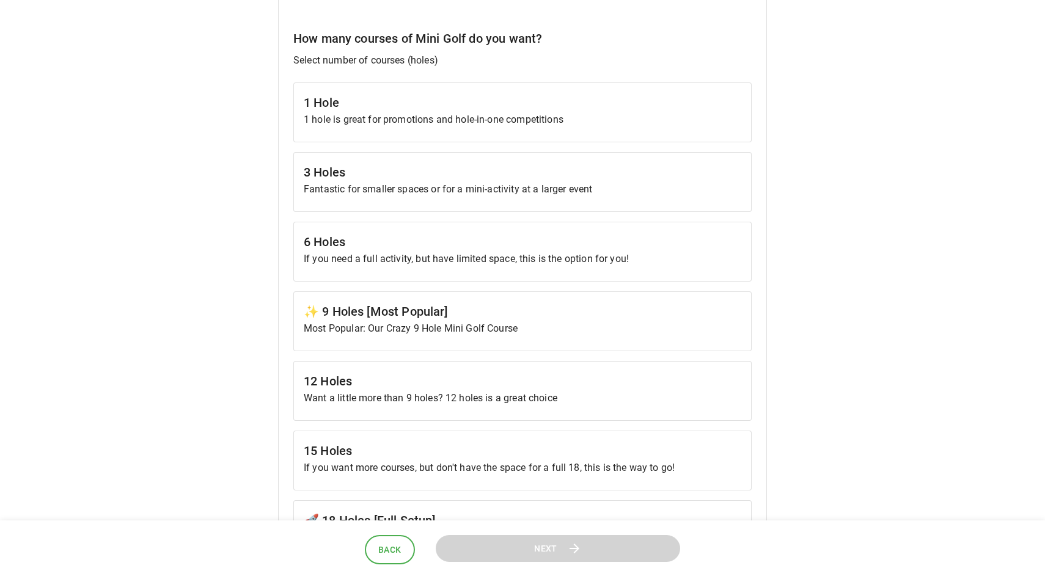
click at [484, 255] on p "If you need a full activity, but have limited space, this is the option for you!" at bounding box center [523, 259] width 438 height 15
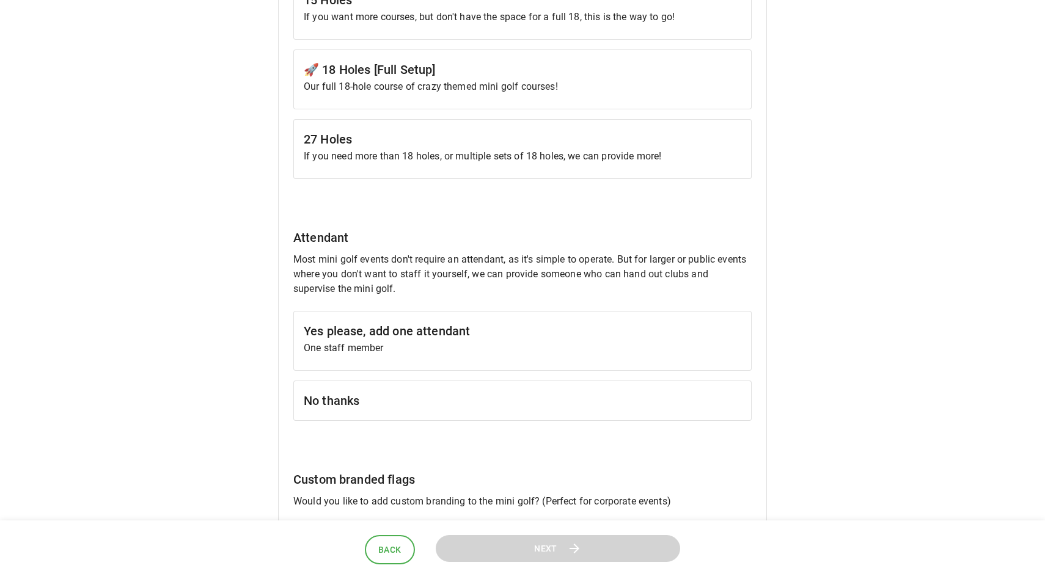
scroll to position [815, 0]
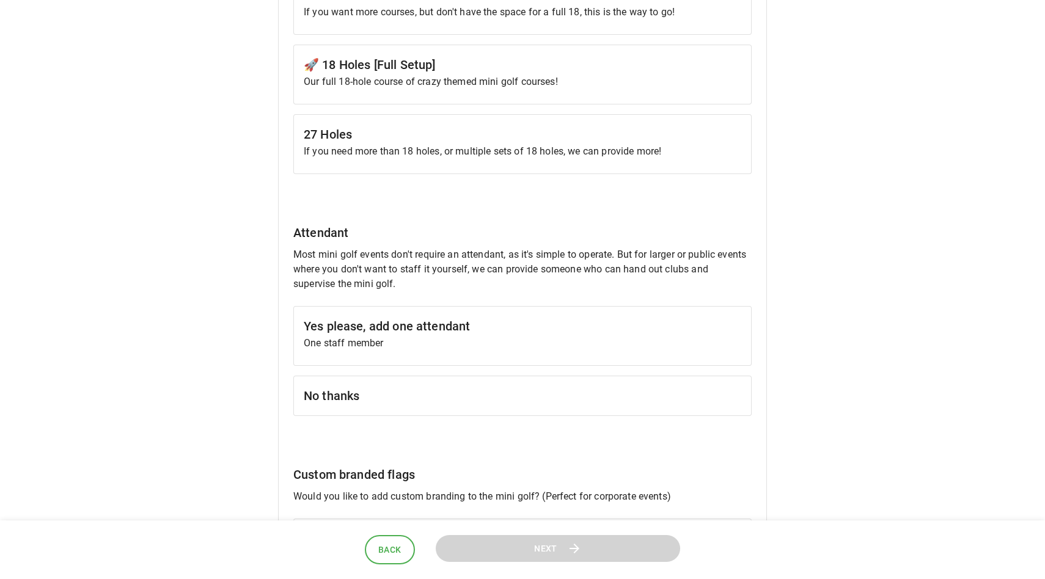
click at [457, 397] on h6 "No thanks" at bounding box center [523, 396] width 438 height 20
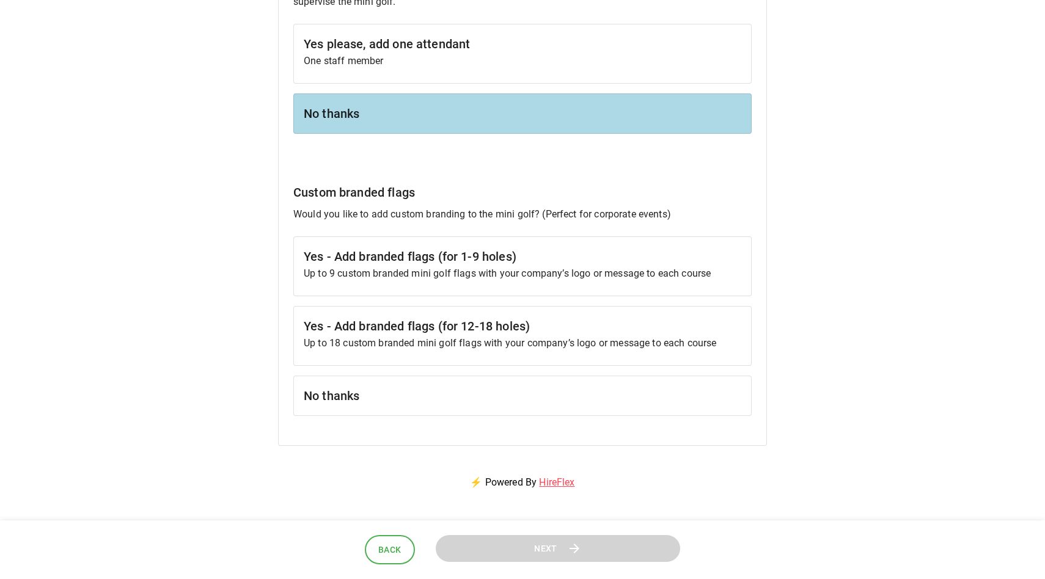
scroll to position [1179, 0]
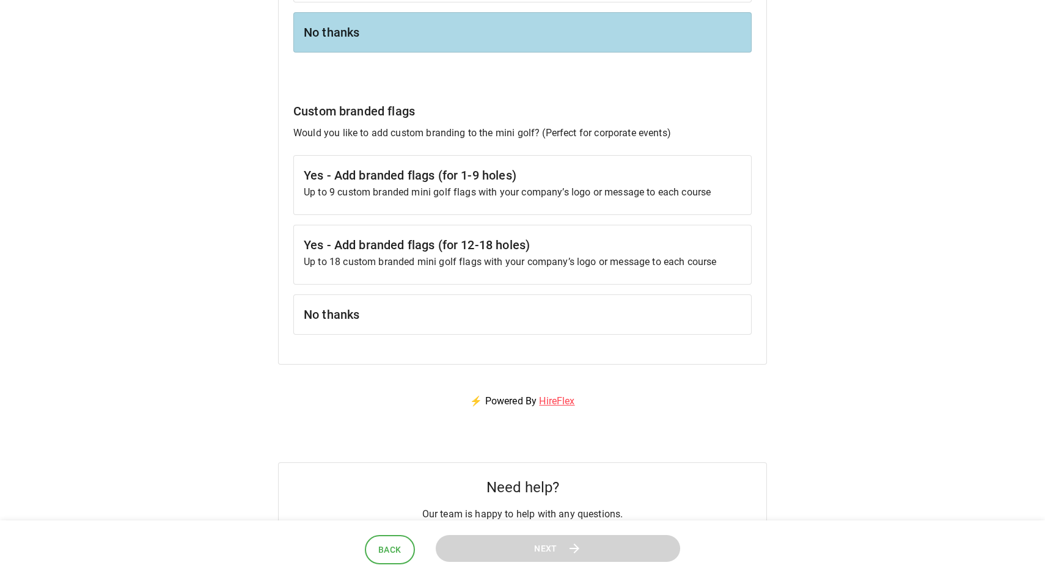
click at [463, 315] on h6 "No thanks" at bounding box center [523, 315] width 438 height 20
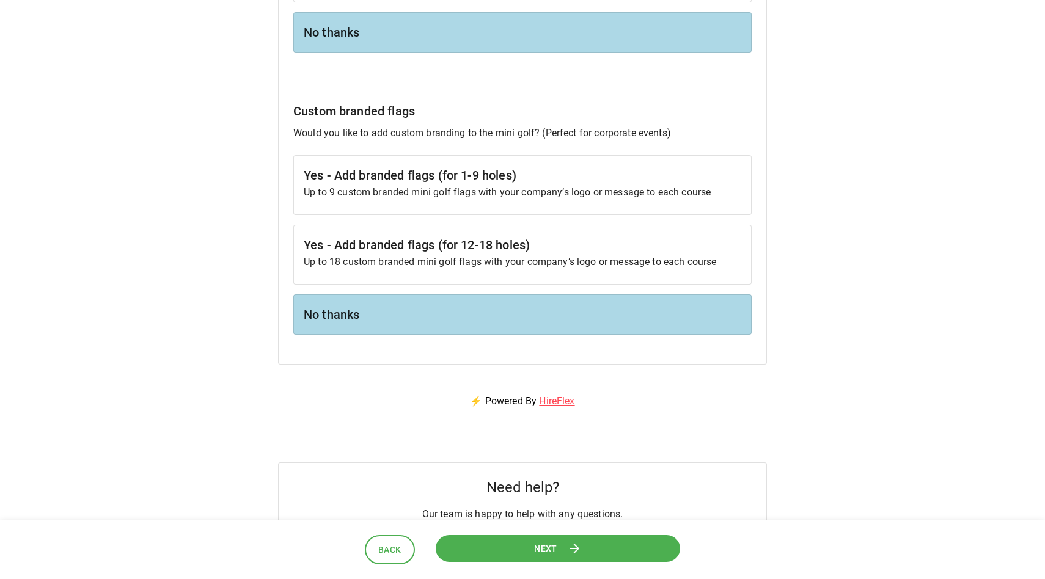
click at [542, 552] on span "Next" at bounding box center [545, 548] width 23 height 15
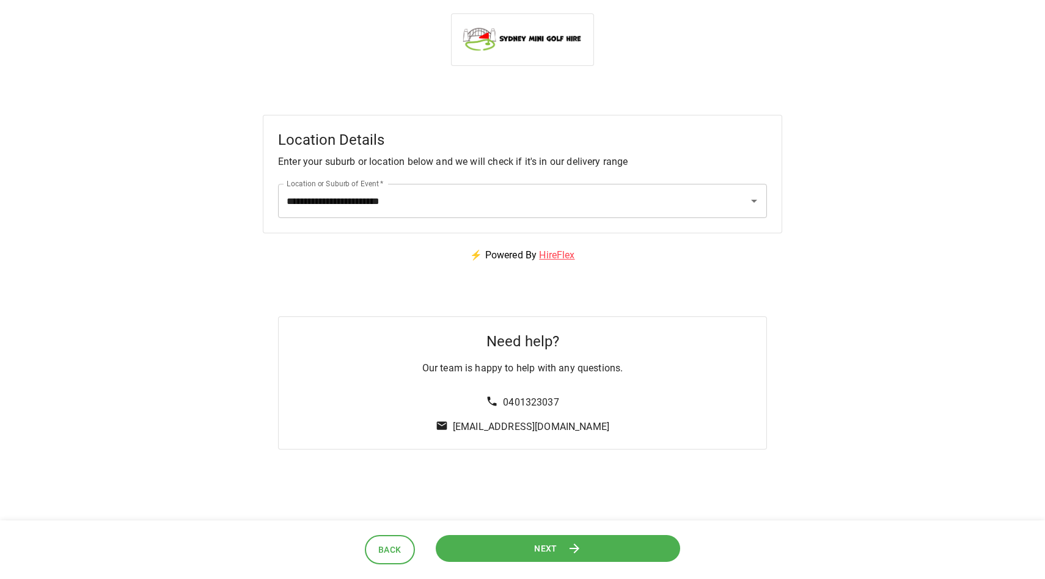
scroll to position [0, 0]
click at [543, 543] on span "Next" at bounding box center [545, 548] width 23 height 15
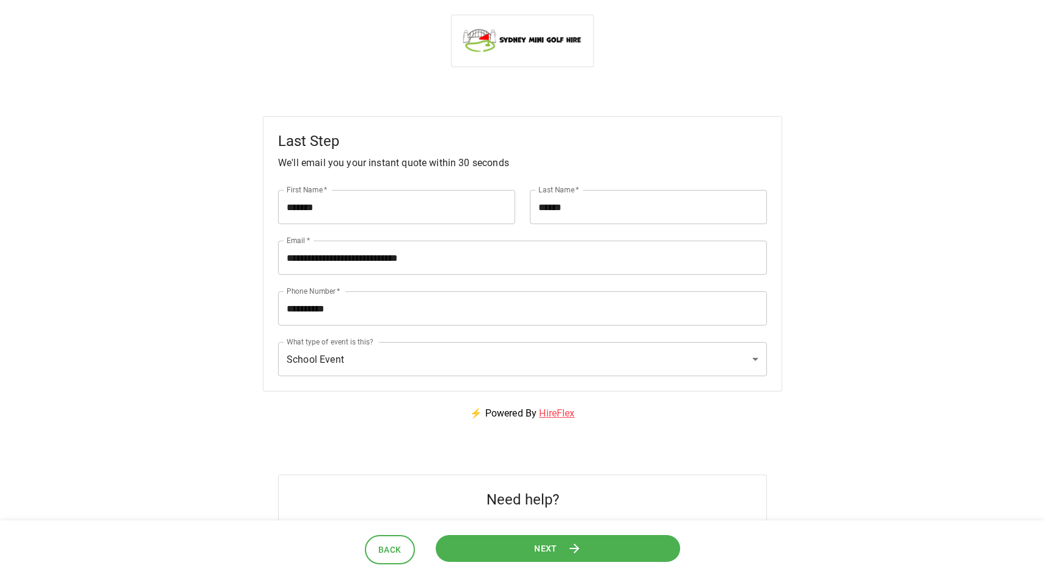
click at [546, 551] on span "Next" at bounding box center [545, 548] width 23 height 15
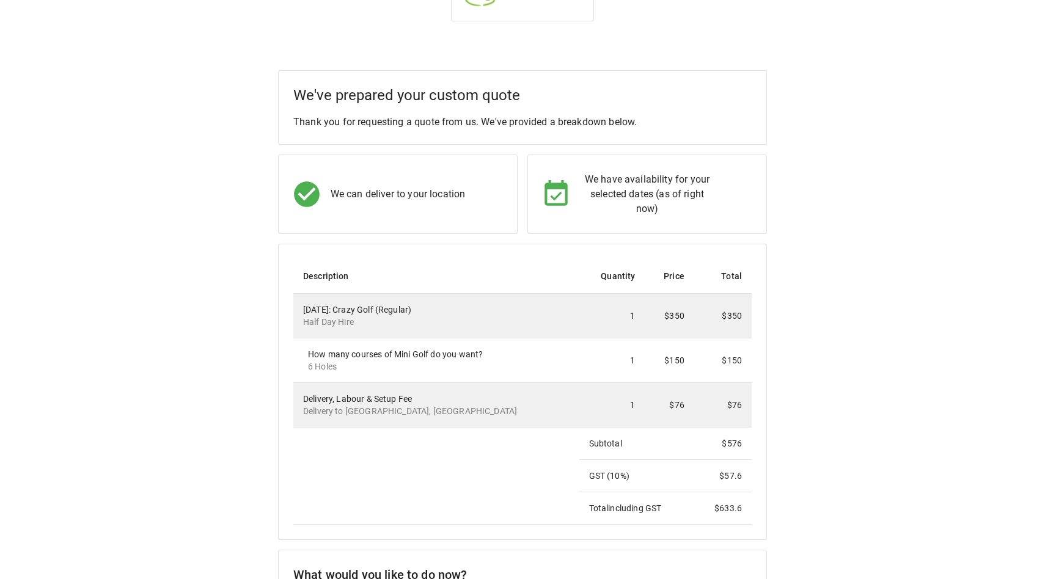
scroll to position [47, 0]
drag, startPoint x: 741, startPoint y: 507, endPoint x: 710, endPoint y: 508, distance: 31.2
click at [710, 508] on td "$ 633.6" at bounding box center [722, 507] width 57 height 32
copy td "$ 633.6"
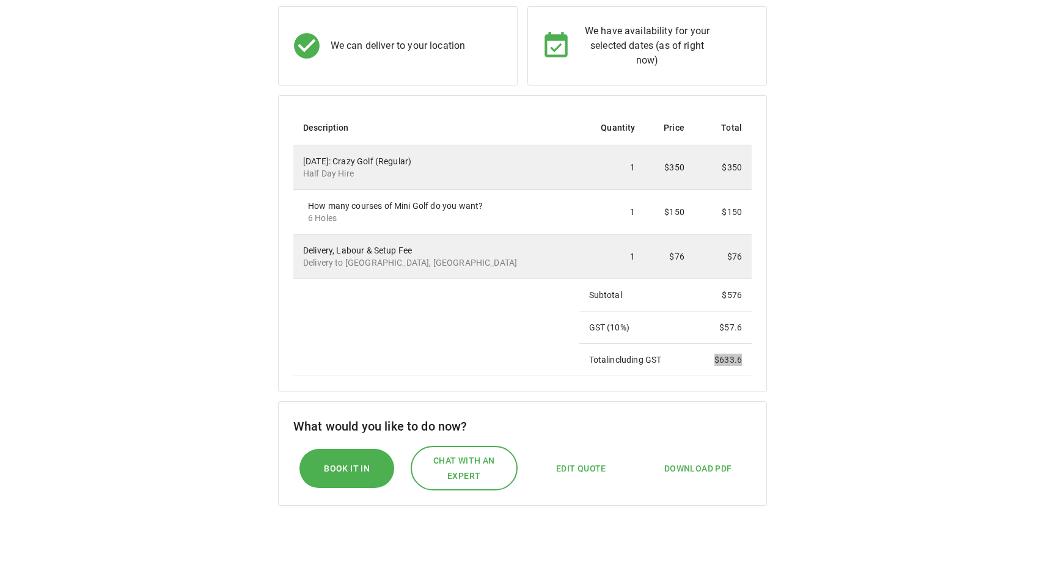
scroll to position [197, 0]
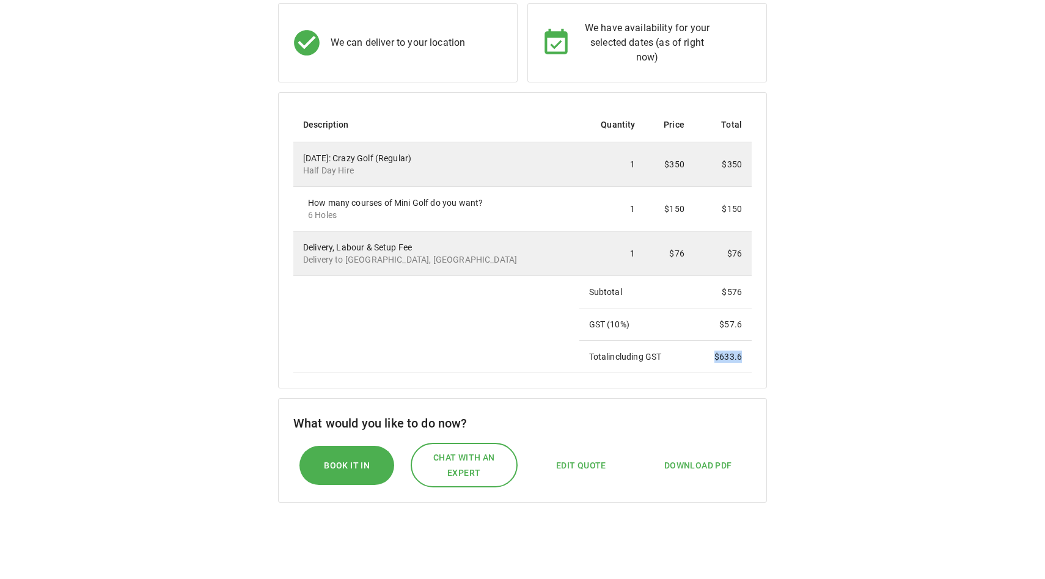
click at [592, 464] on span "Edit Quote" at bounding box center [581, 465] width 50 height 15
select select "*"
select select "****"
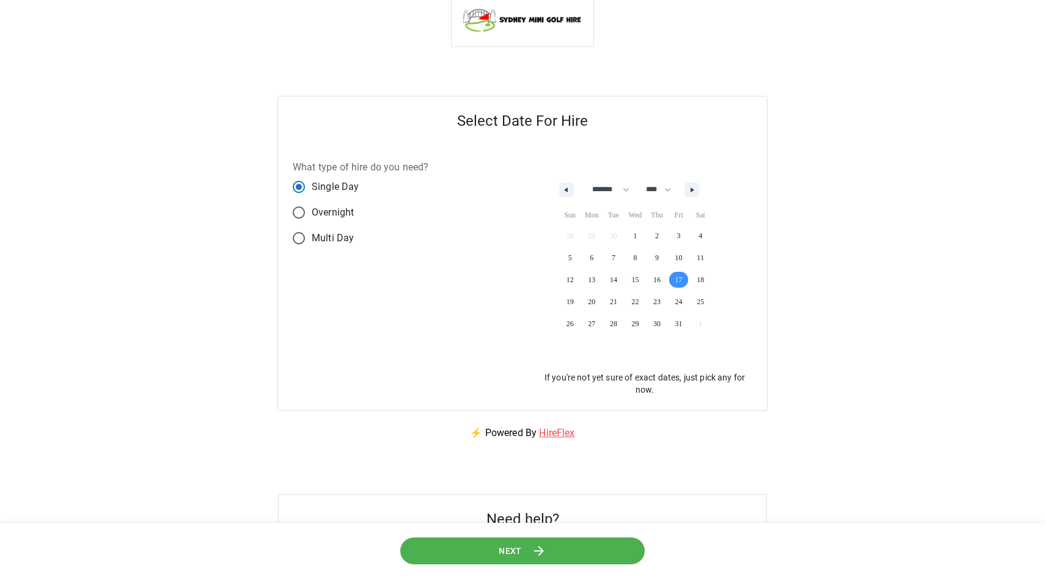
scroll to position [0, 0]
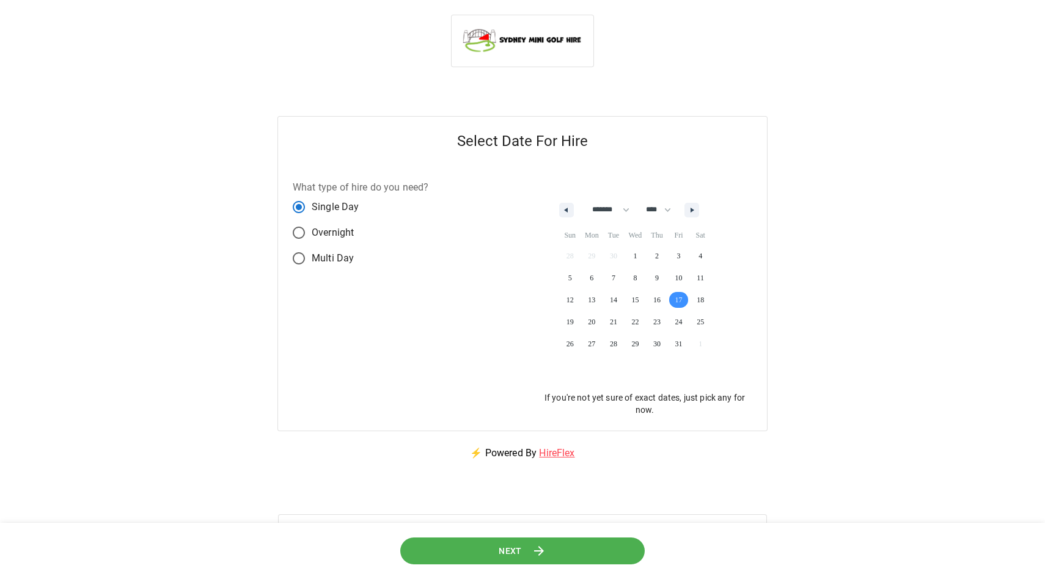
click at [577, 552] on button "Next" at bounding box center [522, 550] width 244 height 27
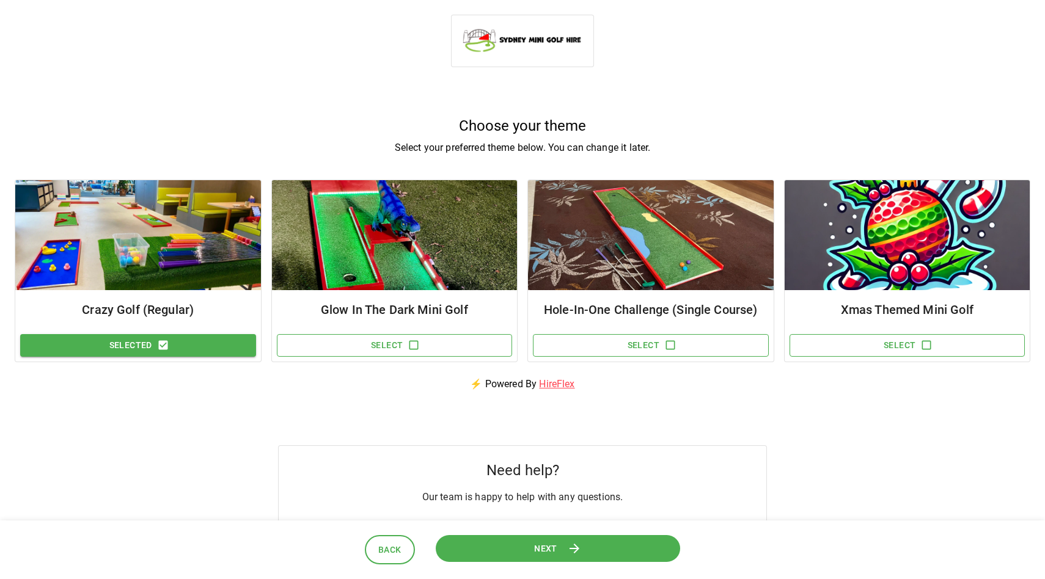
click at [583, 549] on button "Next" at bounding box center [558, 548] width 244 height 27
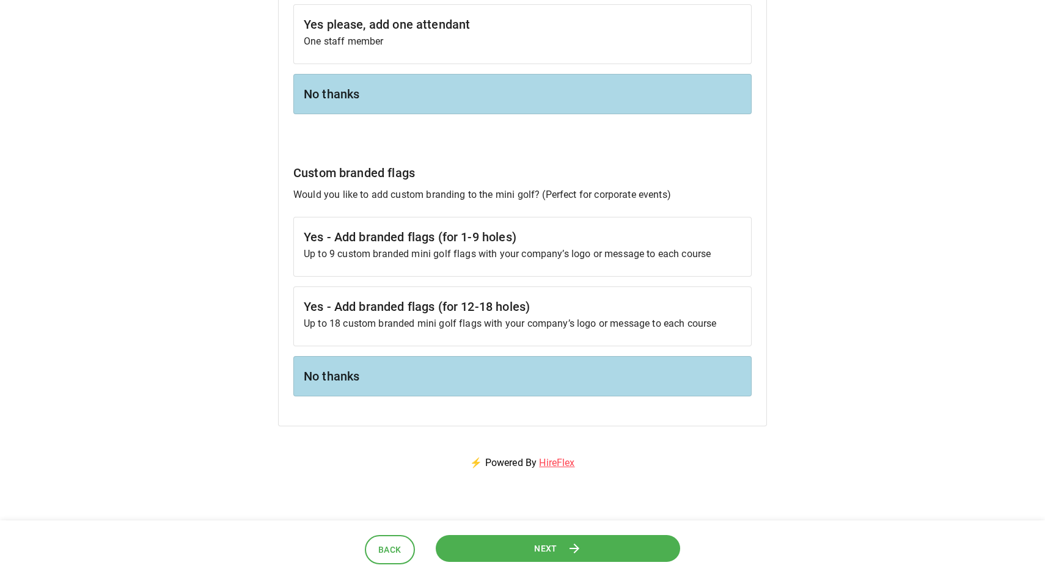
scroll to position [1121, 0]
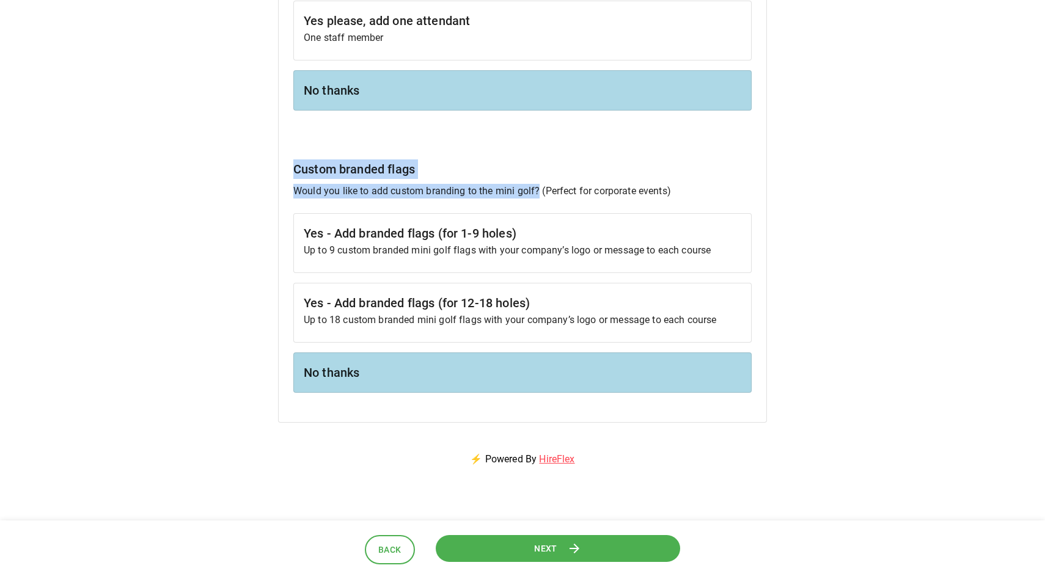
drag, startPoint x: 537, startPoint y: 192, endPoint x: 296, endPoint y: 175, distance: 241.4
click at [296, 174] on div "Custom branded flags Would you like to add custom branding to the mini golf? (P…" at bounding box center [522, 275] width 458 height 233
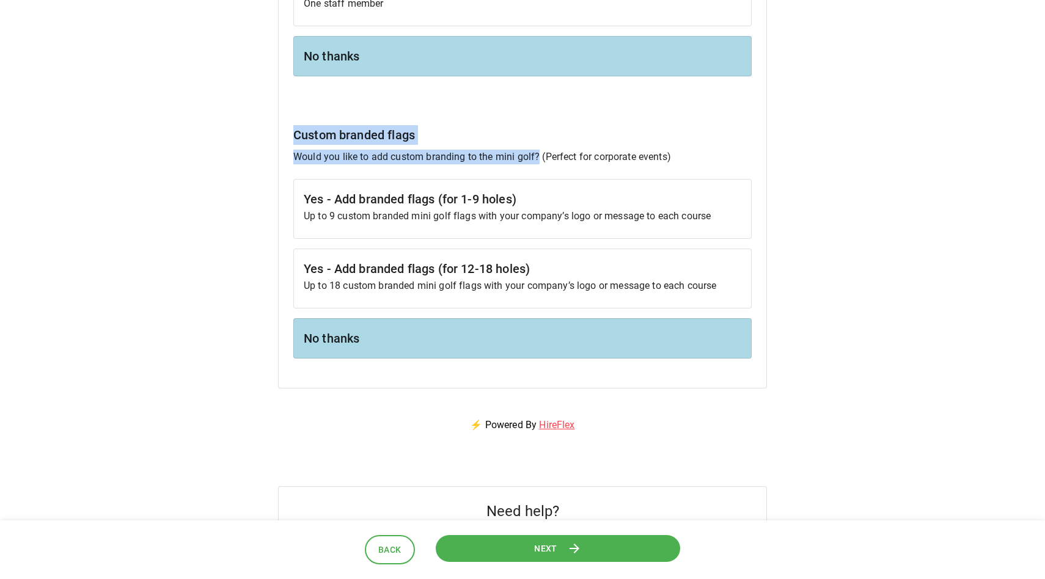
scroll to position [1153, 0]
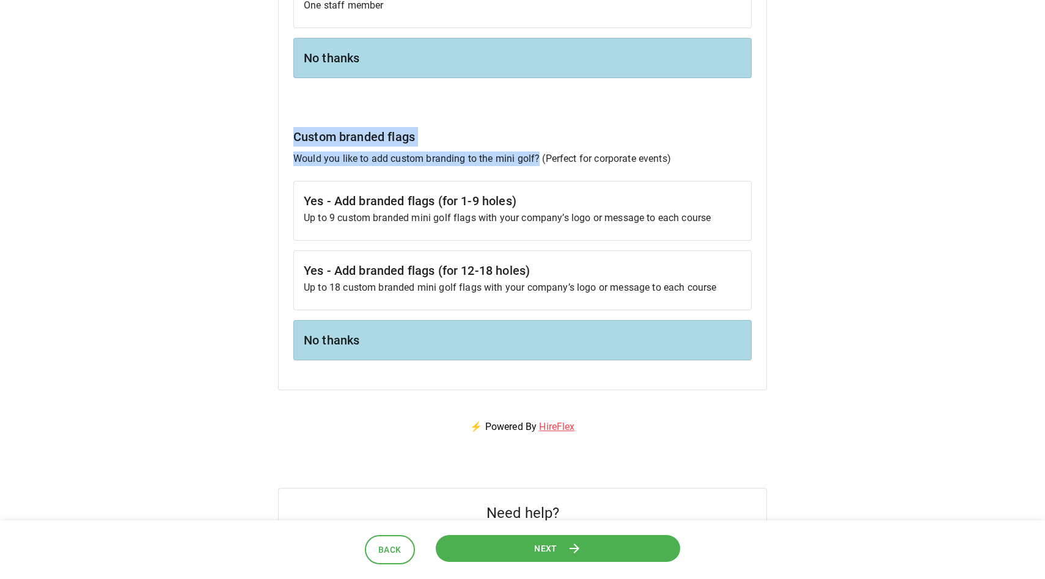
copy div "Custom branded flags Would you like to add custom branding to the mini golf?"
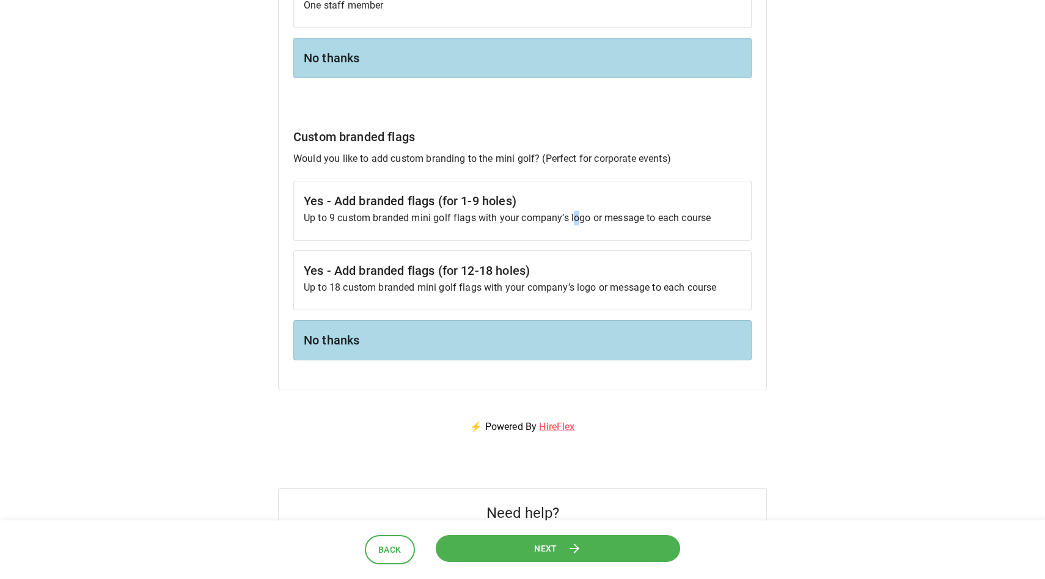
click at [576, 222] on p "Up to 9 custom branded mini golf flags with your company’s logo or message to e…" at bounding box center [523, 218] width 438 height 15
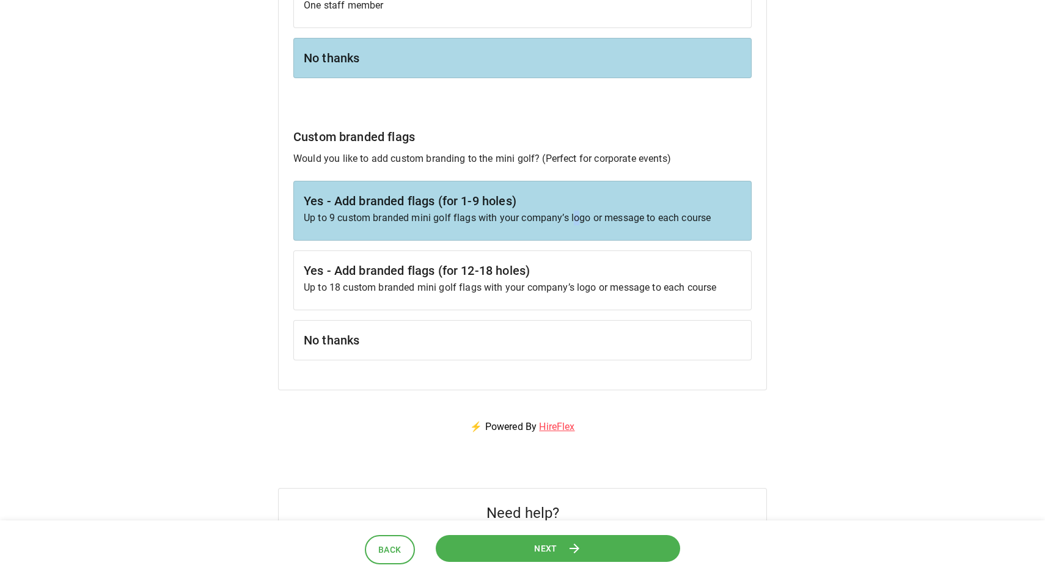
click at [568, 549] on icon at bounding box center [574, 548] width 15 height 15
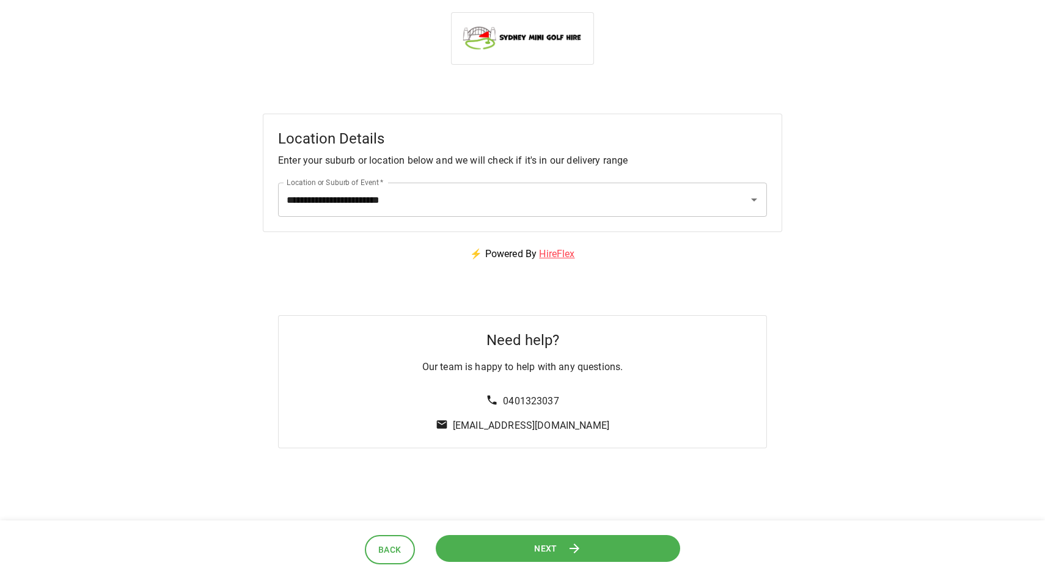
scroll to position [0, 0]
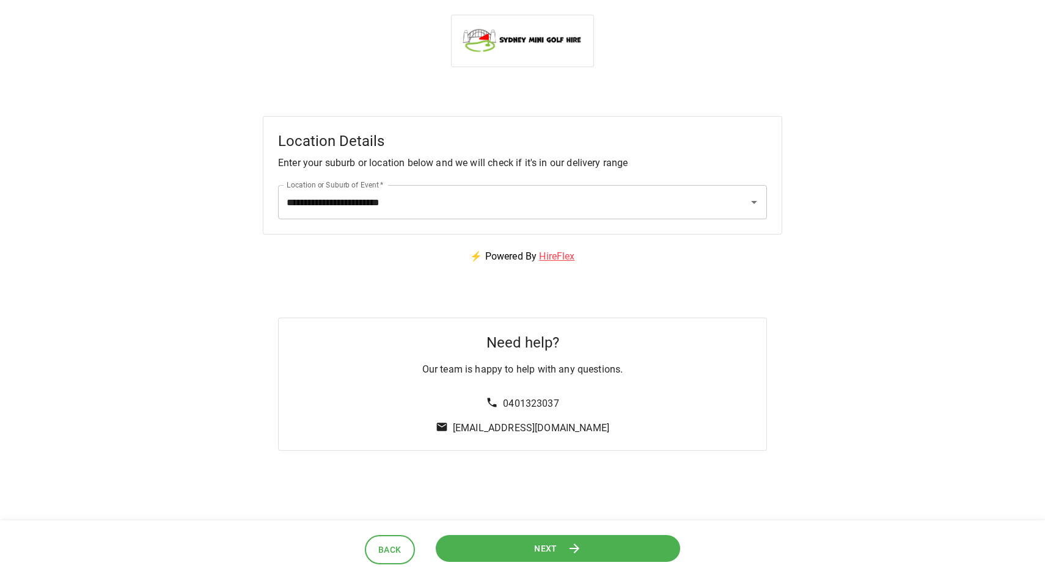
click at [574, 552] on icon at bounding box center [574, 548] width 15 height 15
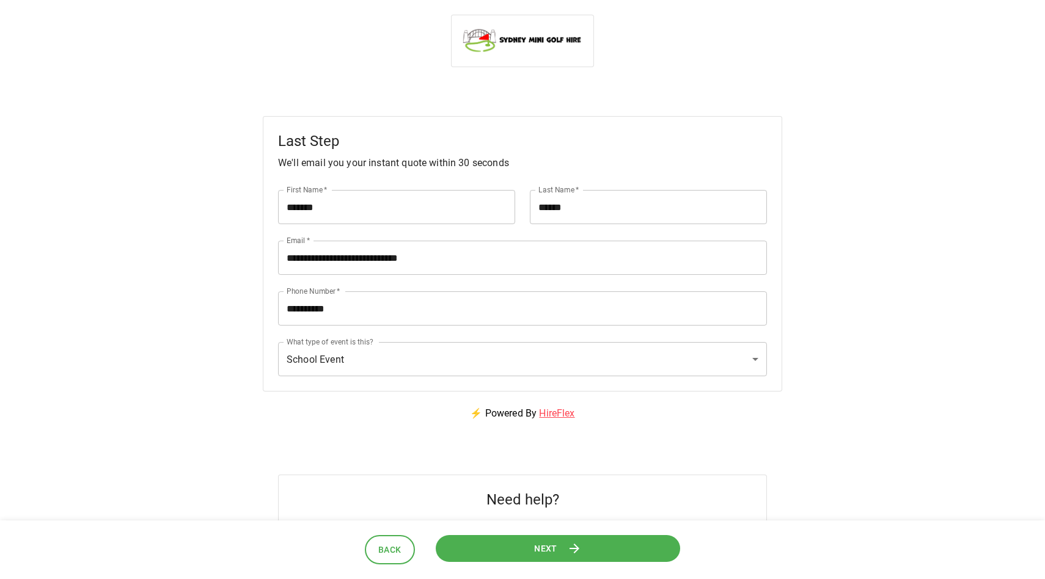
click at [574, 552] on icon at bounding box center [574, 548] width 15 height 15
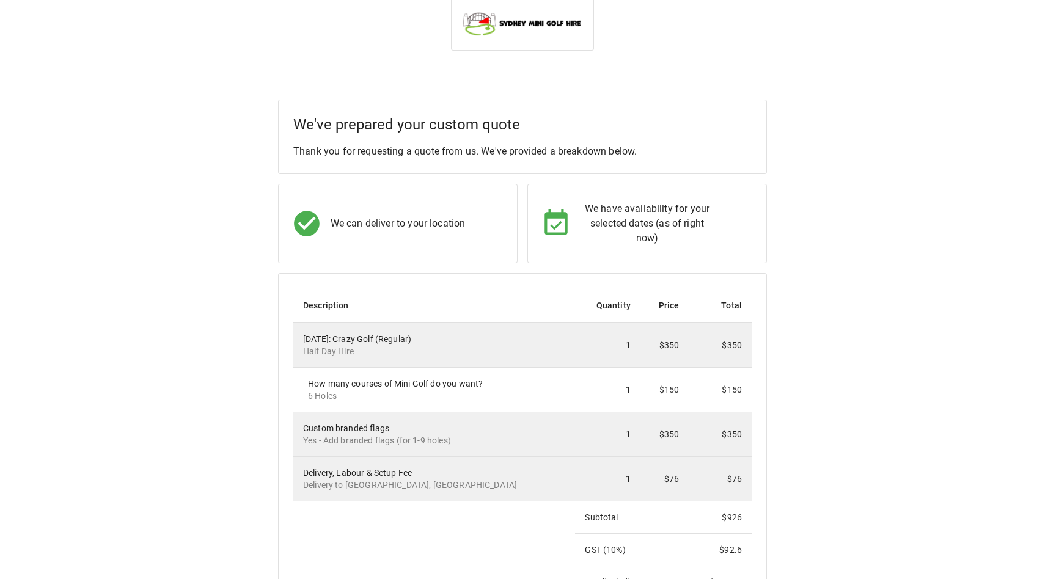
scroll to position [17, 0]
